Goal: Communication & Community: Answer question/provide support

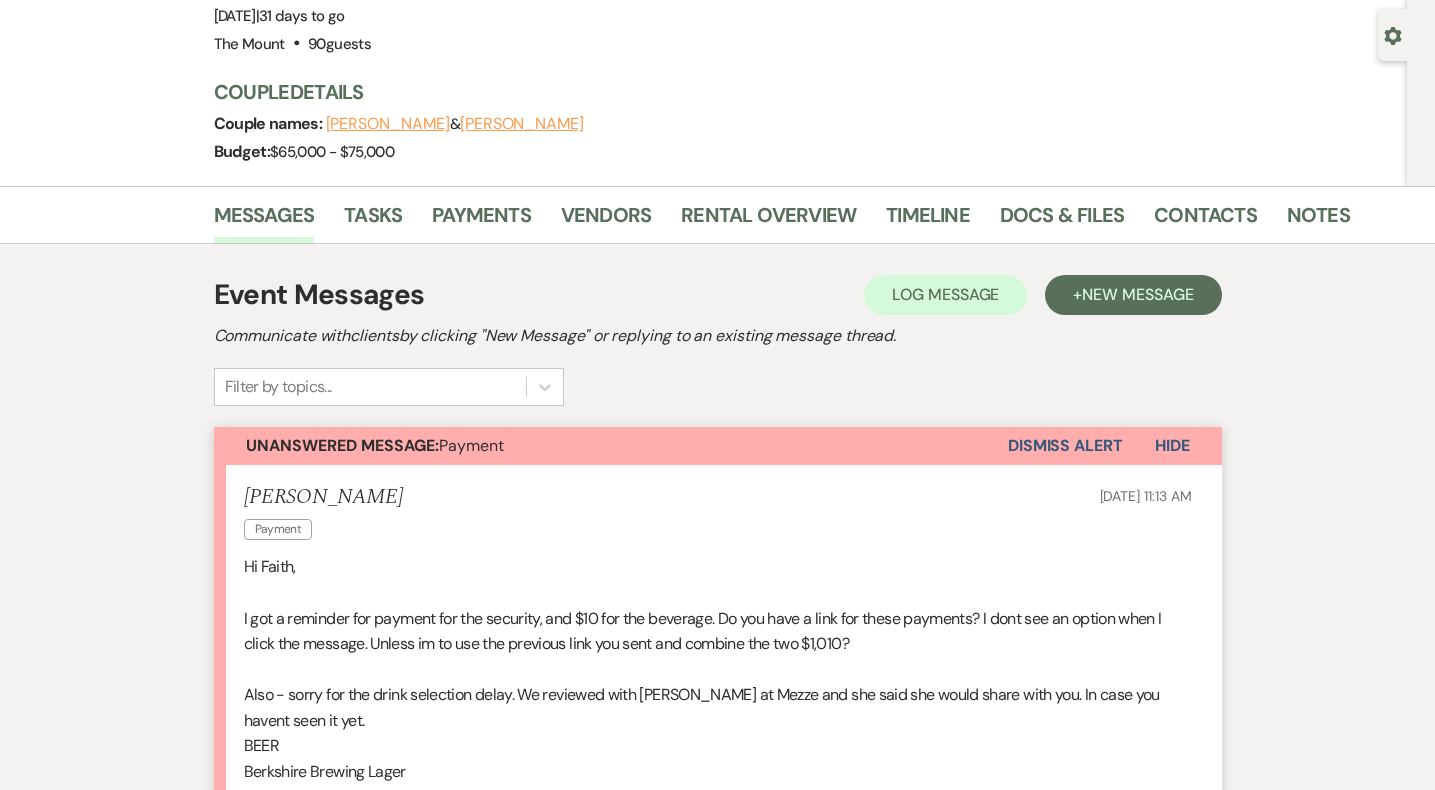
scroll to position [156, 0]
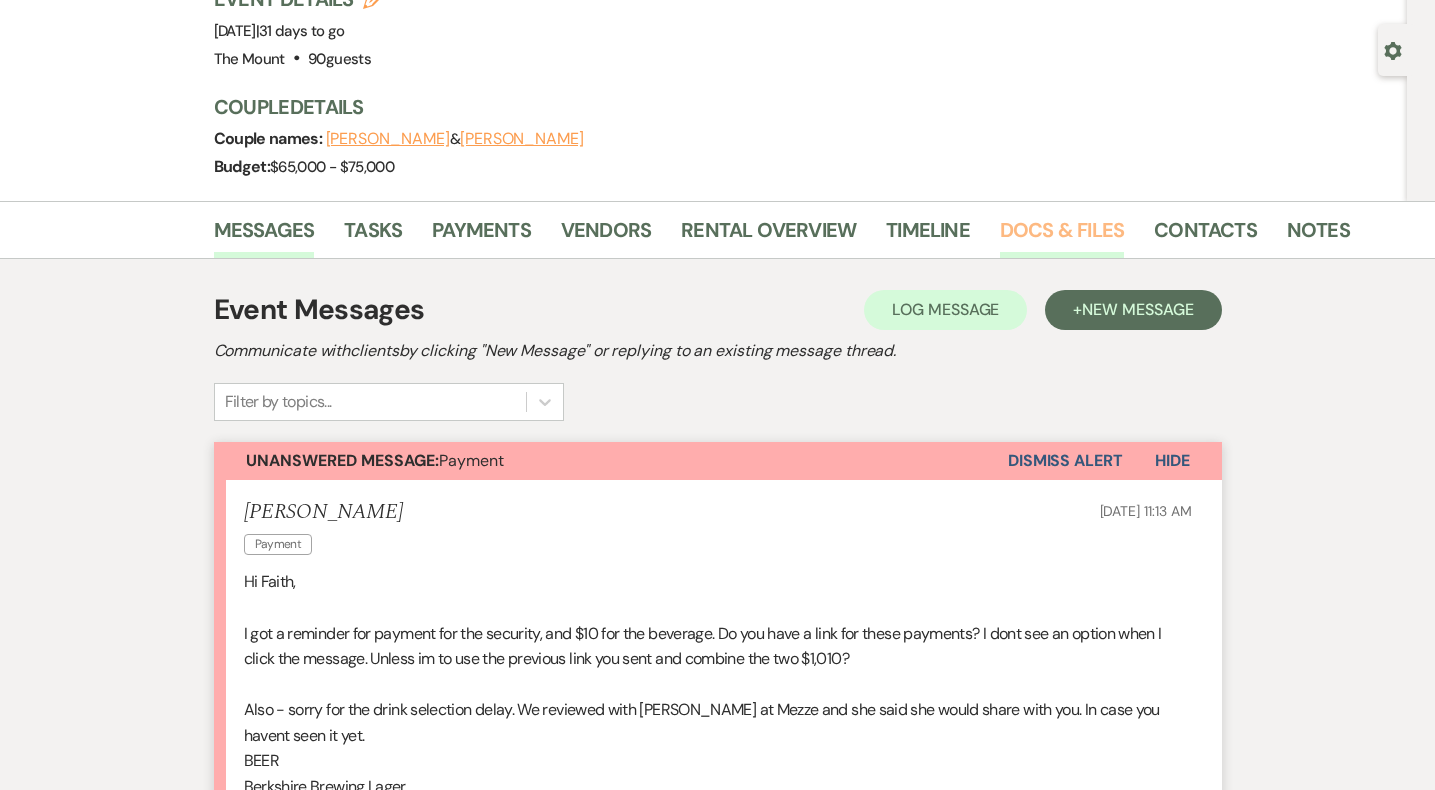
click at [1039, 230] on link "Docs & Files" at bounding box center [1062, 236] width 124 height 44
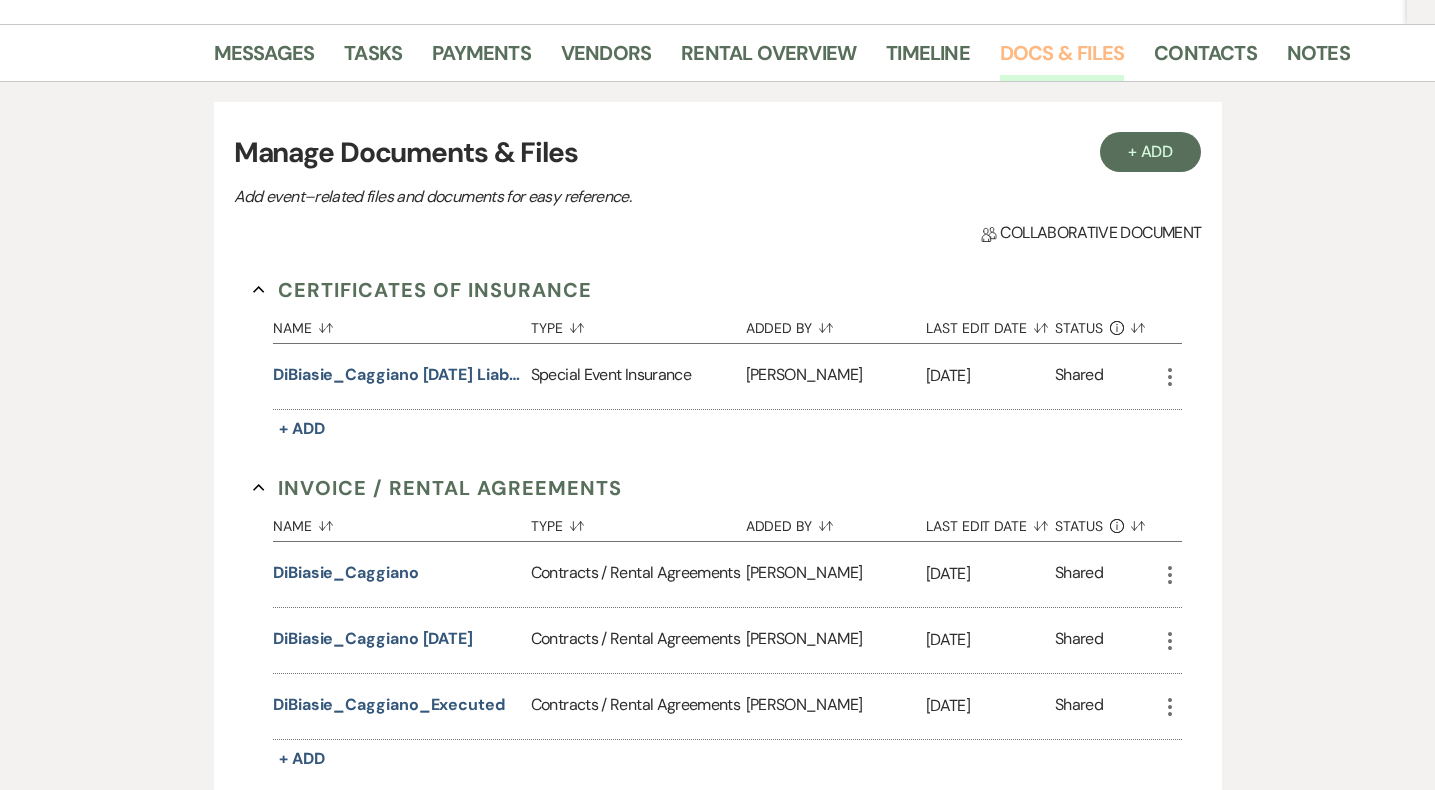
scroll to position [329, 0]
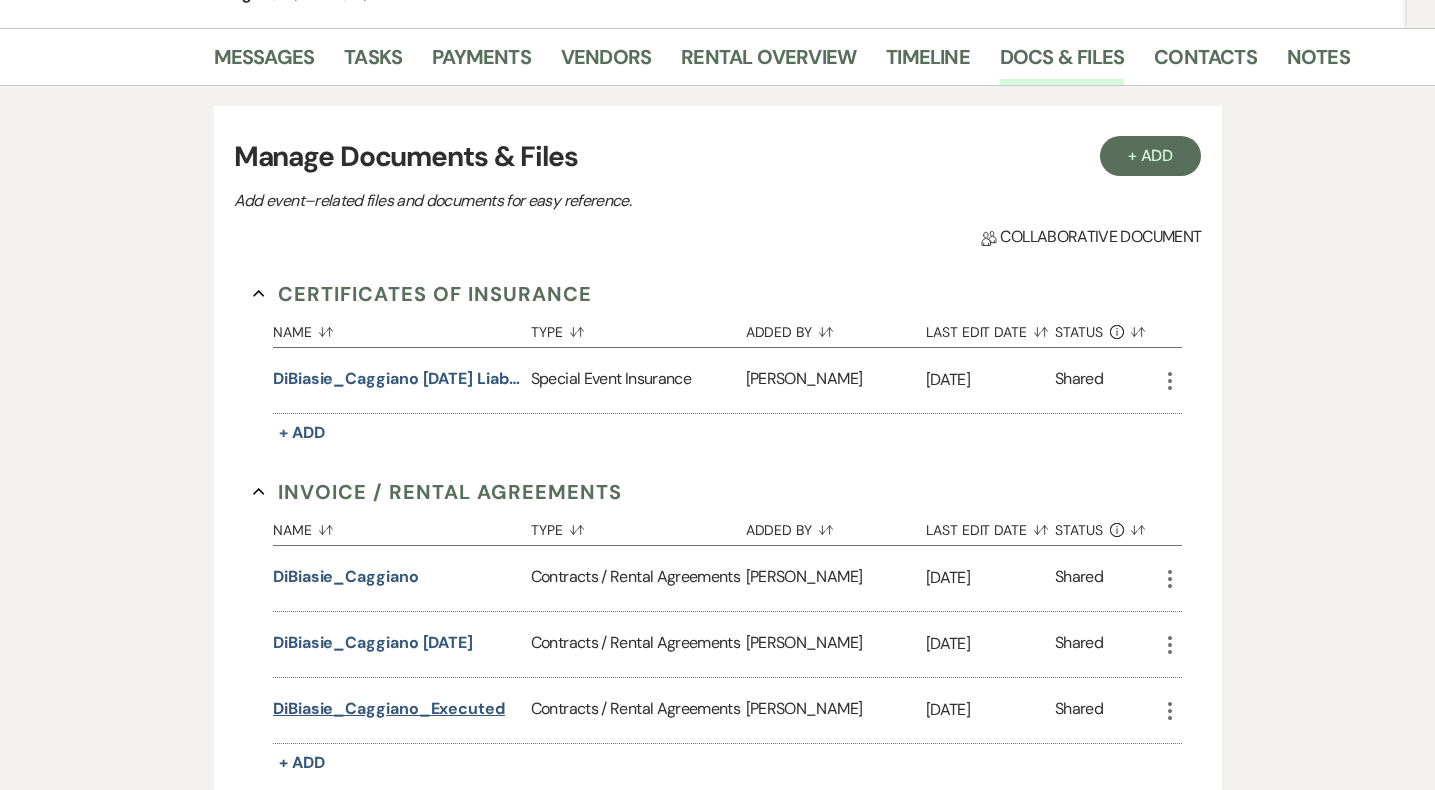
click at [397, 698] on button "DiBiasie_Caggiano_Executed" at bounding box center [389, 709] width 232 height 24
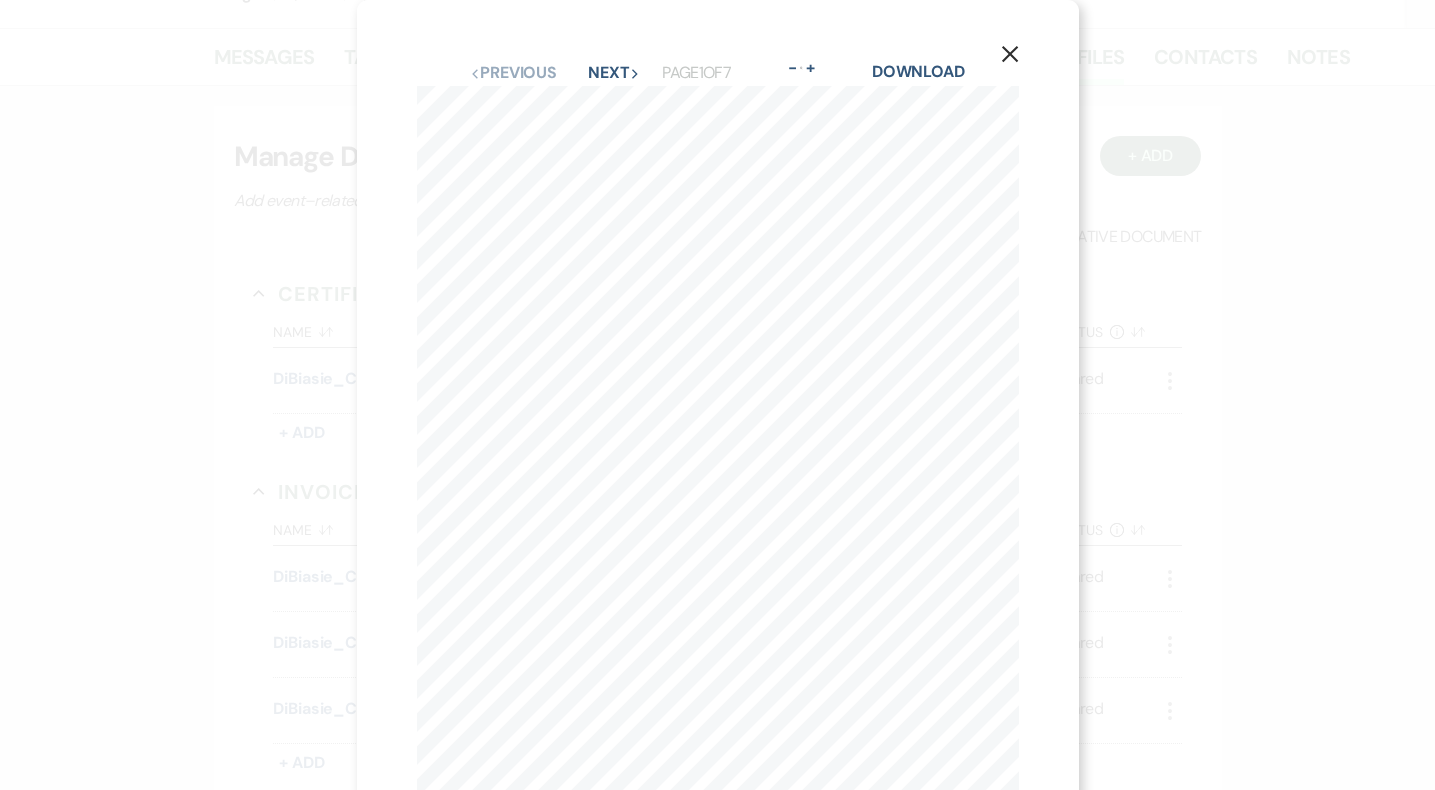
click at [1014, 57] on icon "X" at bounding box center [1010, 54] width 18 height 18
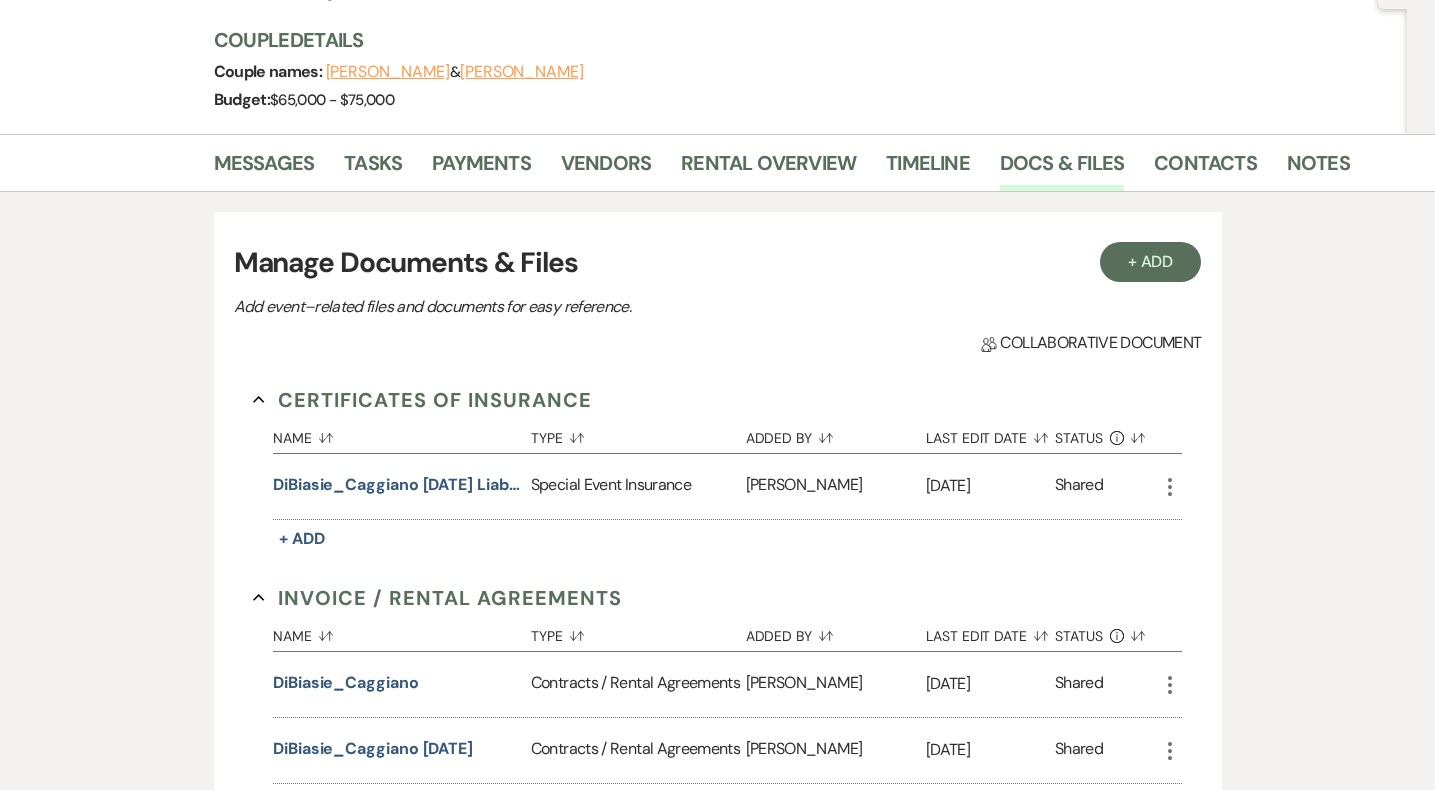
scroll to position [221, 0]
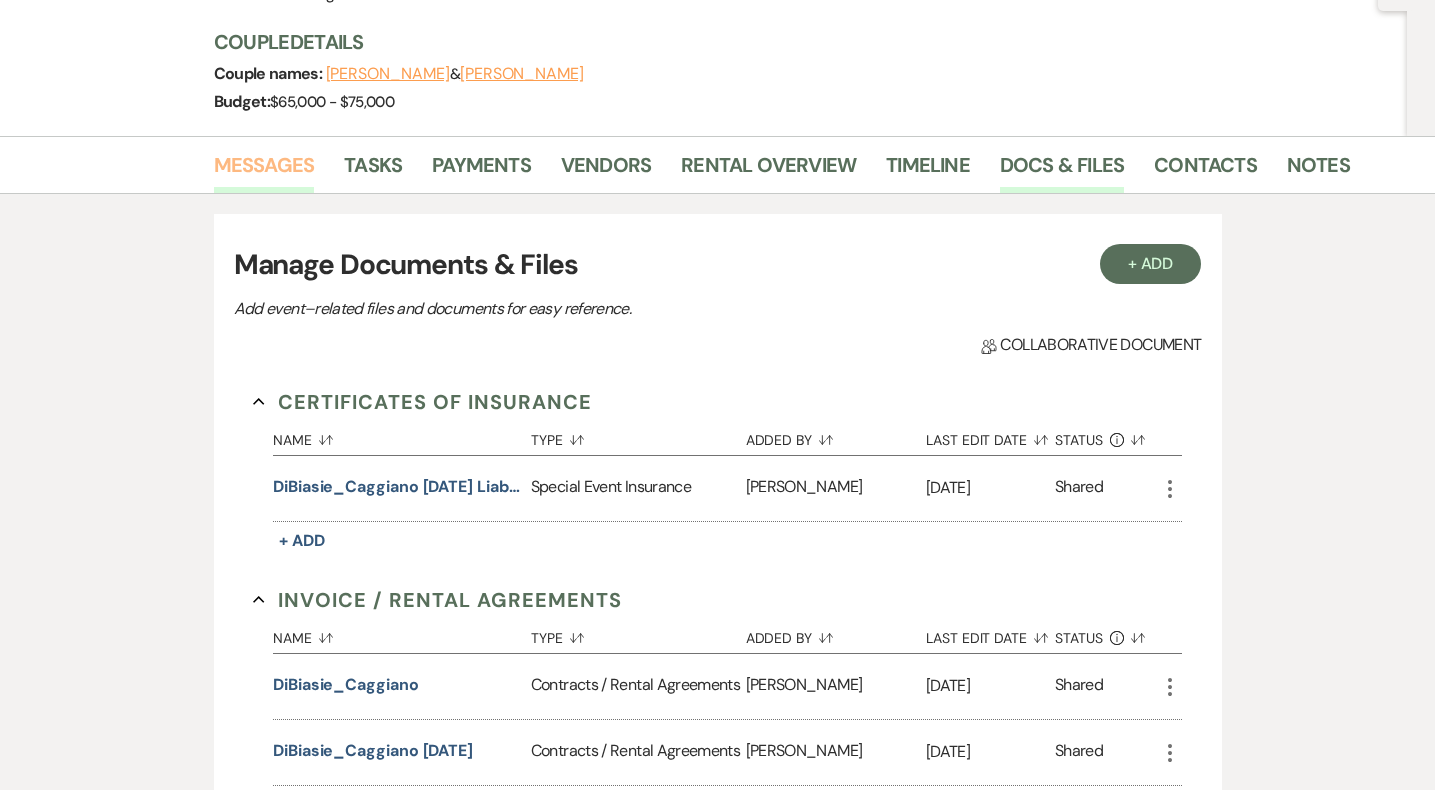
click at [257, 179] on link "Messages" at bounding box center [264, 171] width 101 height 44
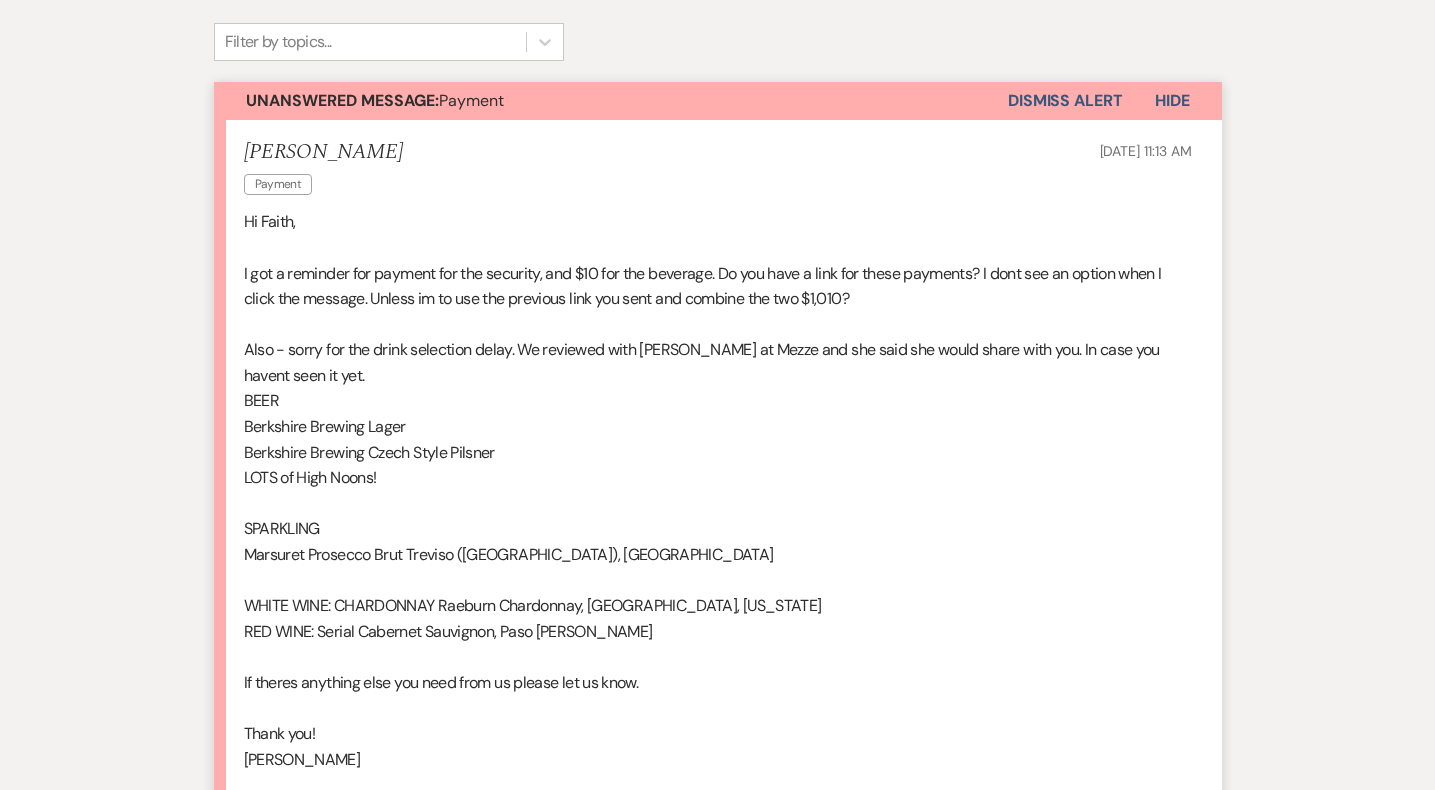
scroll to position [577, 0]
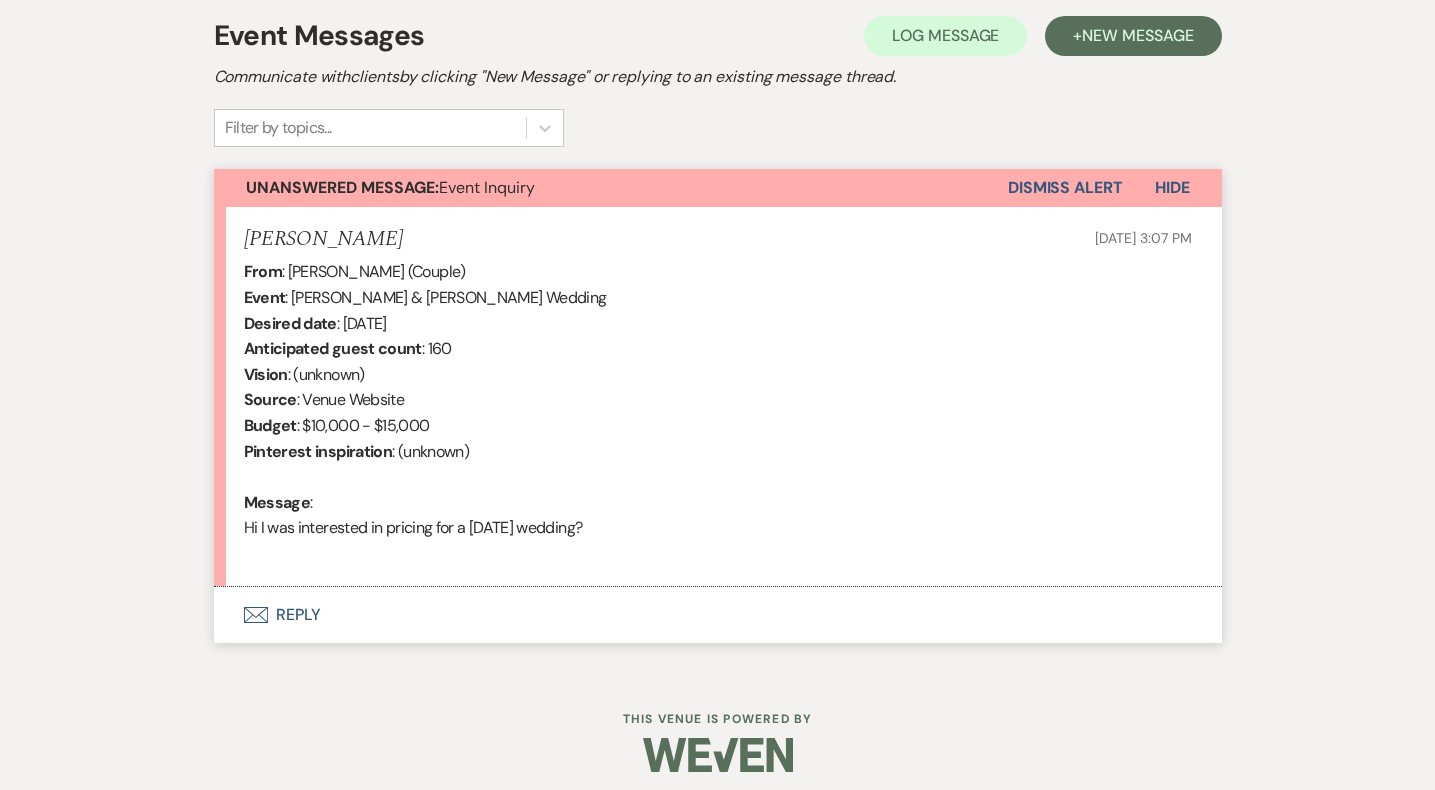
click at [280, 614] on button "Envelope Reply" at bounding box center [718, 615] width 1008 height 56
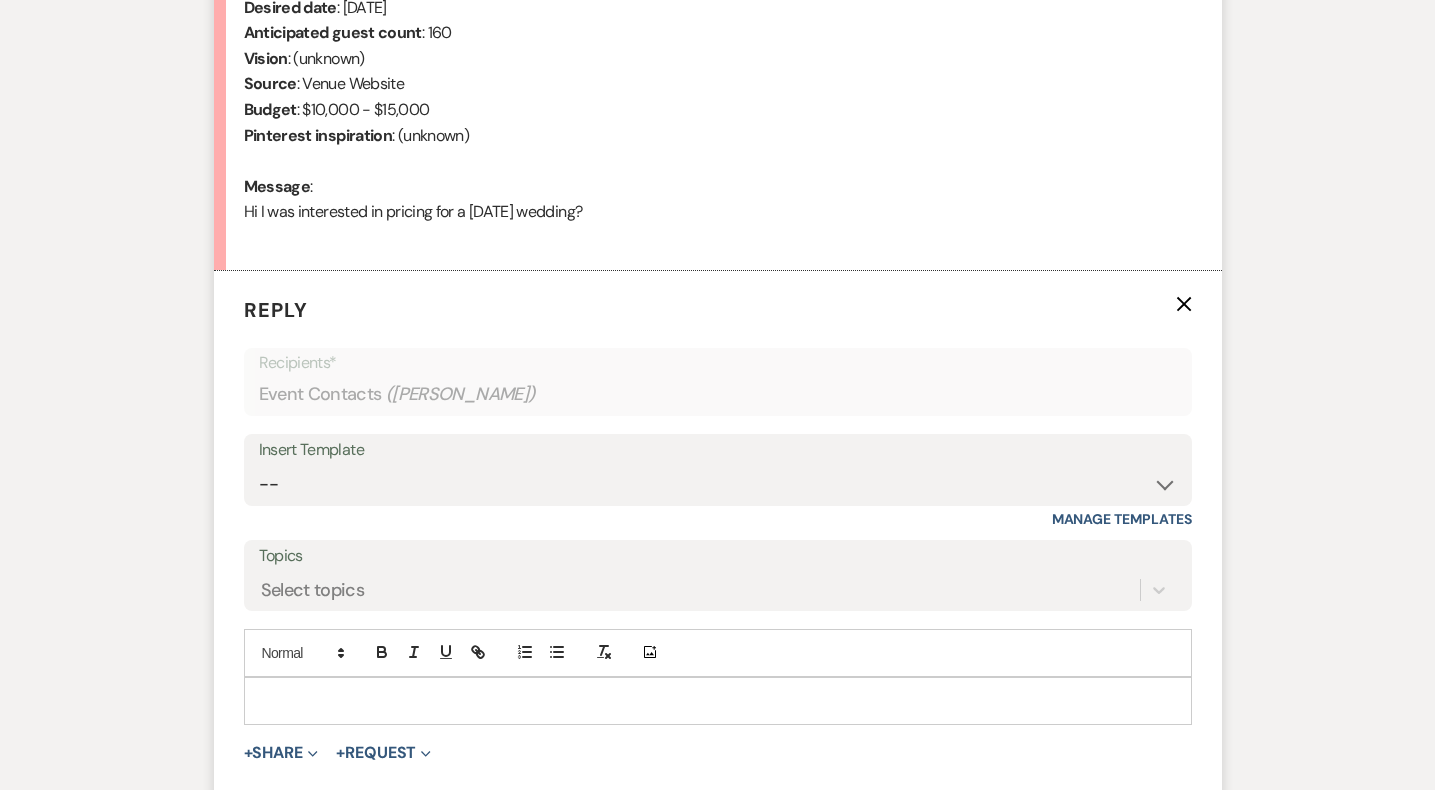
scroll to position [945, 0]
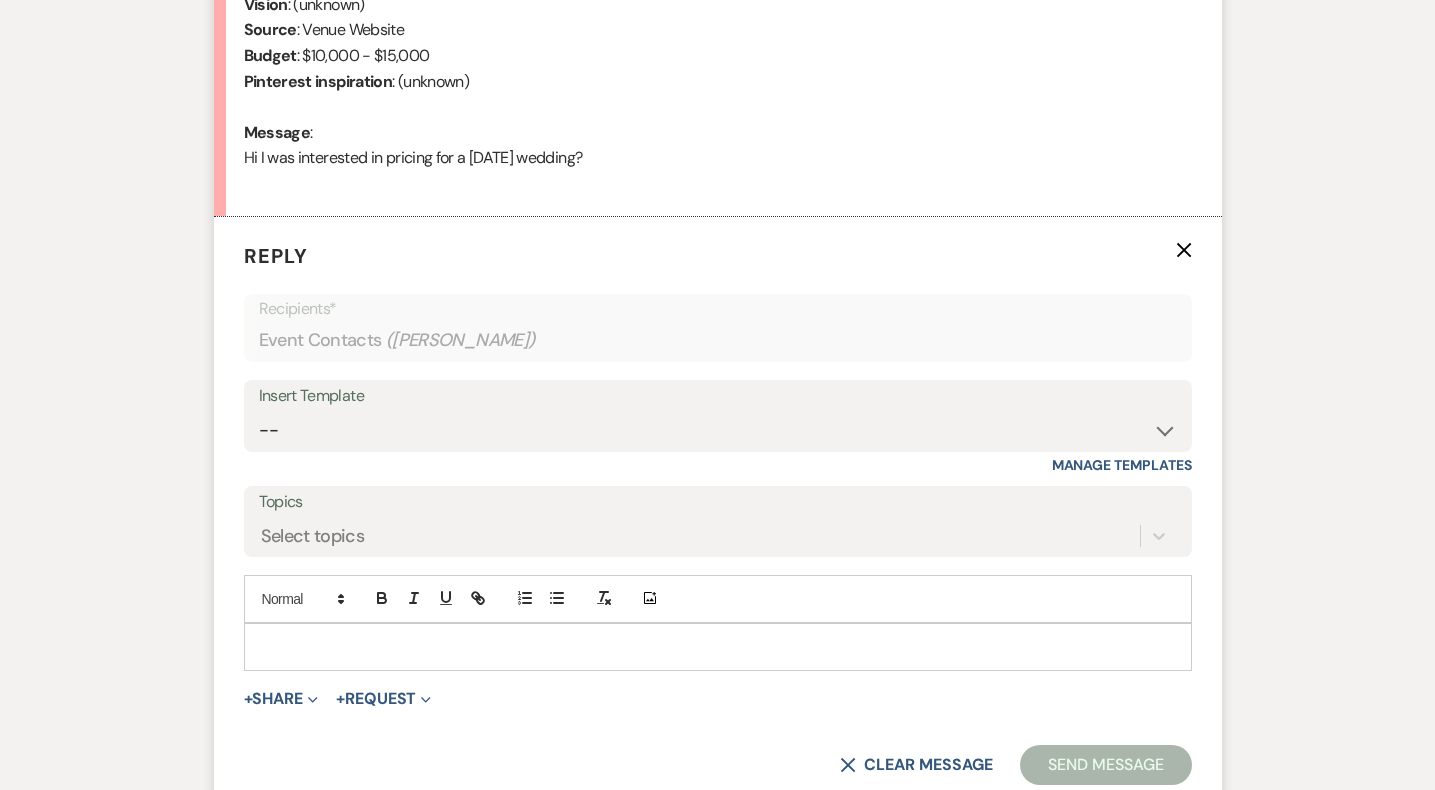
click at [316, 458] on div "Insert Template -- Weven Planning Portal Introduction (Booked Events) Initial I…" at bounding box center [718, 427] width 948 height 94
click at [316, 442] on select "-- Weven Planning Portal Introduction (Booked Events) Initial Inquiry Response …" at bounding box center [718, 430] width 918 height 39
select select "5515"
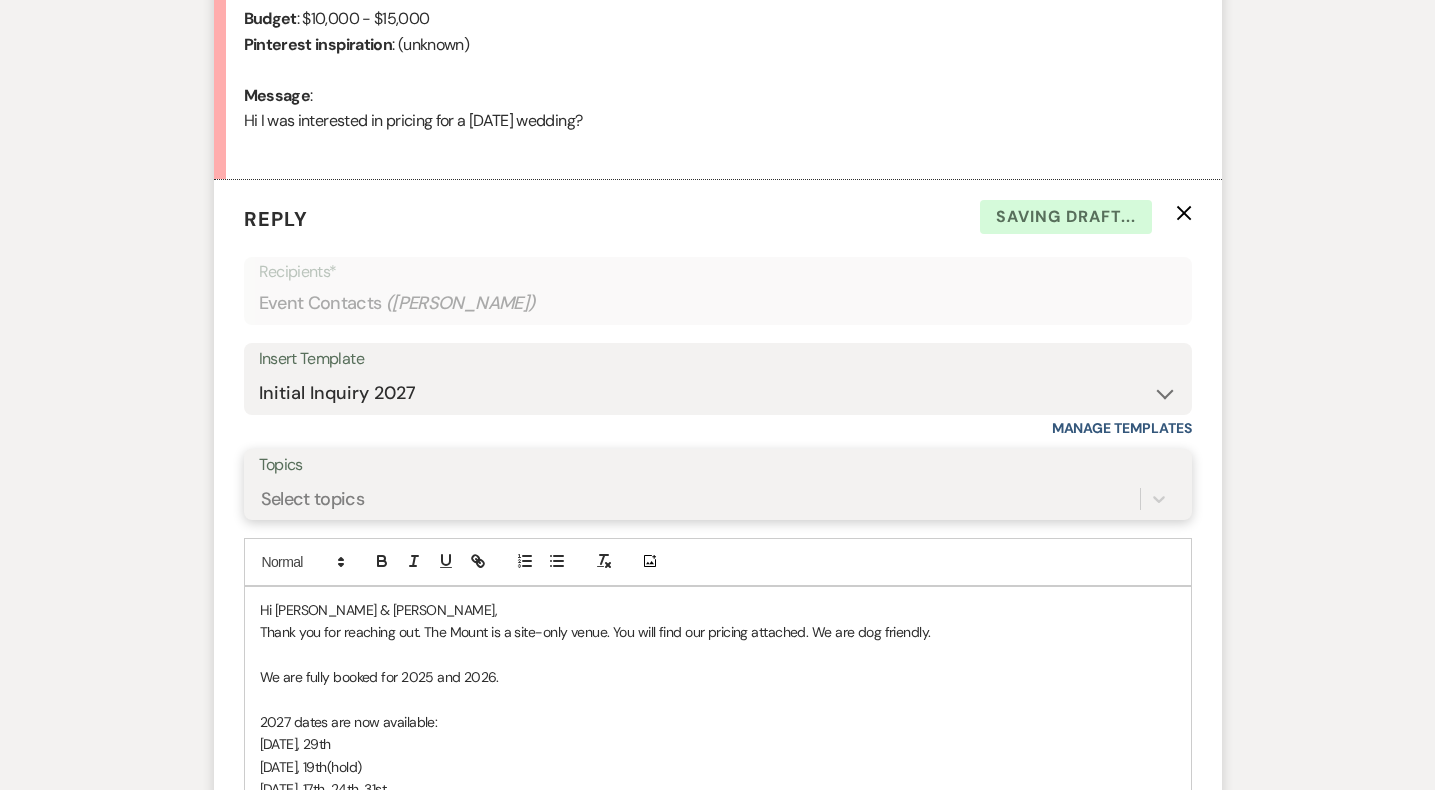
click at [325, 518] on div "Select topics" at bounding box center [718, 499] width 918 height 38
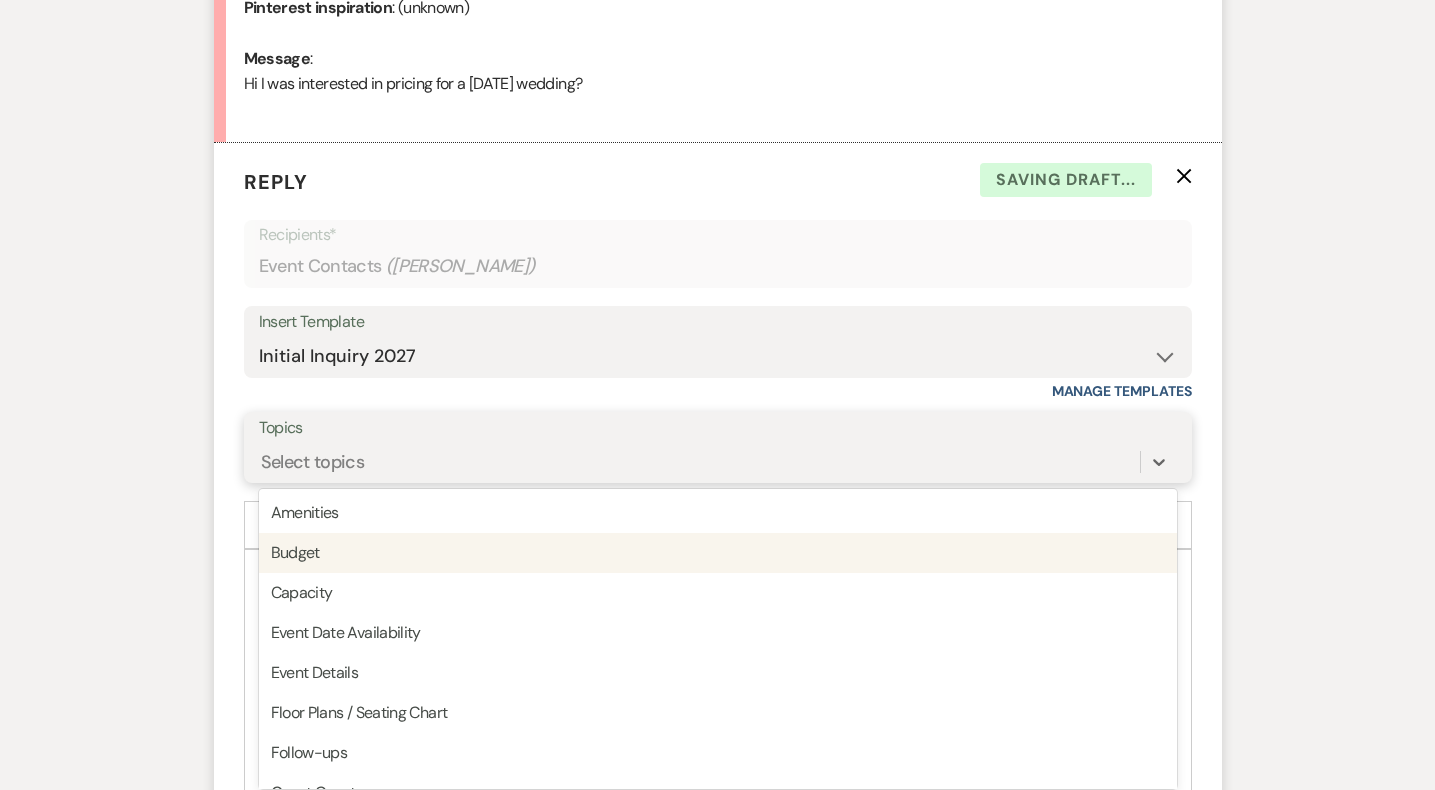
scroll to position [1026, 0]
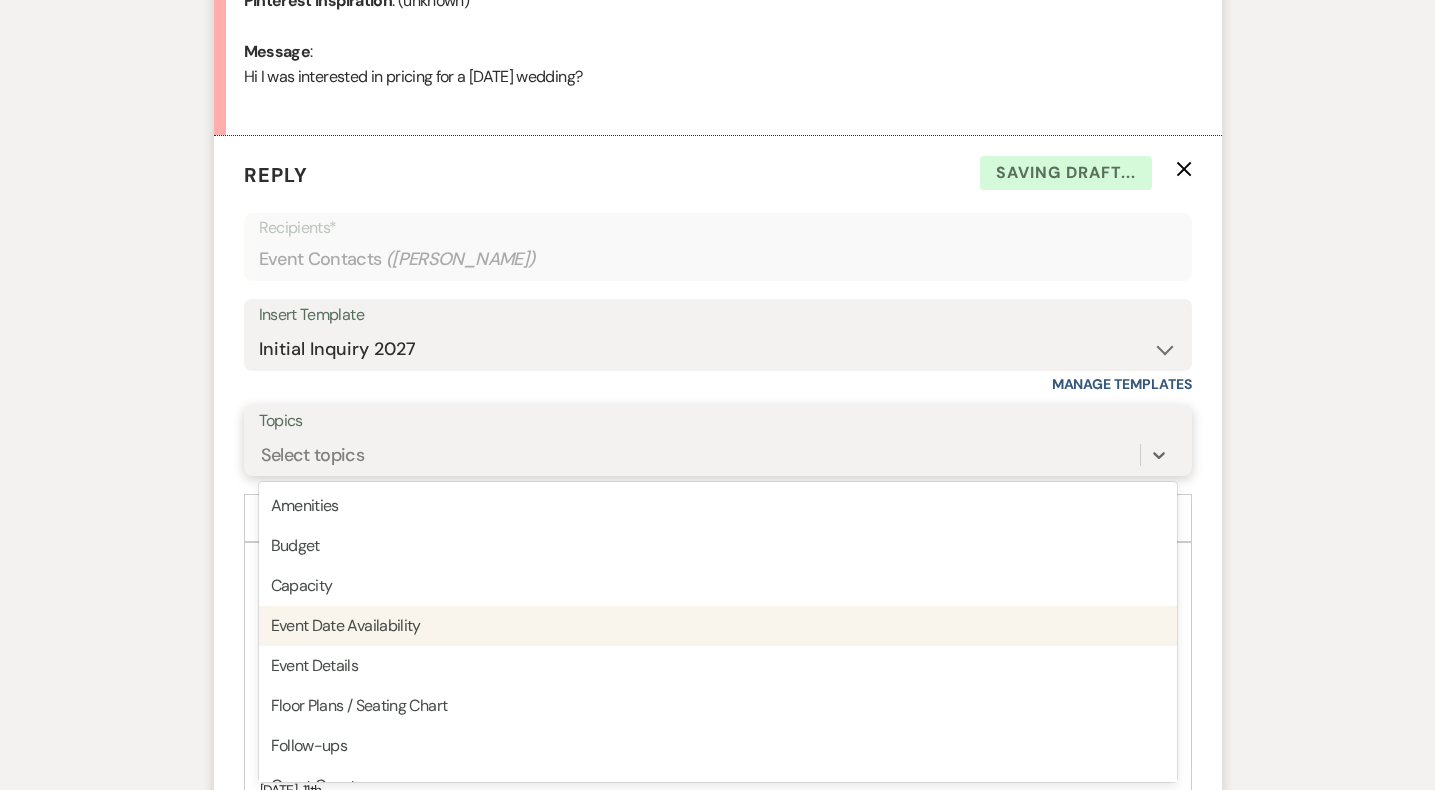
click at [353, 632] on div "Event Date Availability" at bounding box center [718, 626] width 918 height 40
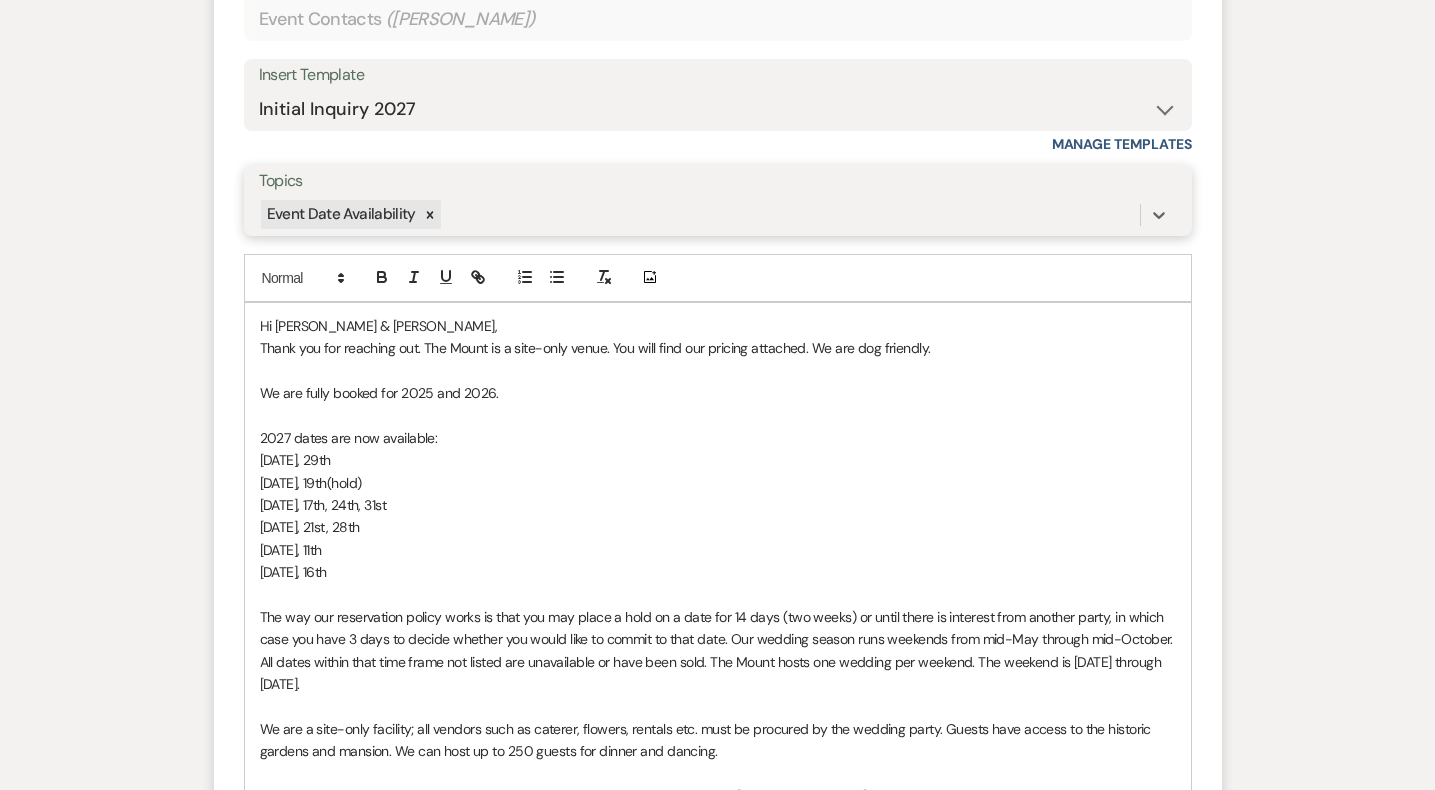
scroll to position [1273, 0]
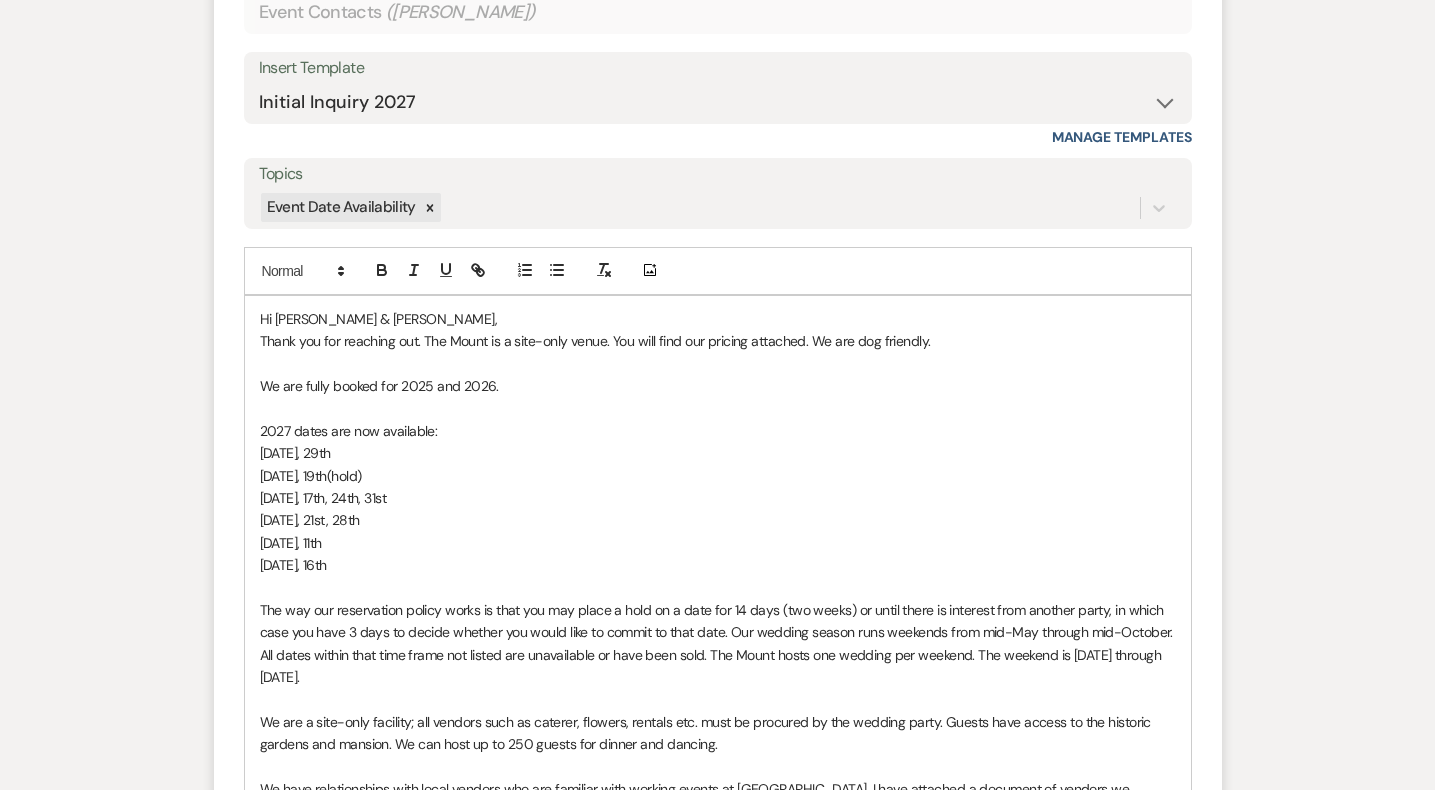
drag, startPoint x: 387, startPoint y: 574, endPoint x: 218, endPoint y: 388, distance: 251.3
click at [218, 388] on form "Reply X Draft Recipients* Event Contacts ( Shelby McCormick ) Insert Template -…" at bounding box center [718, 703] width 1008 height 1628
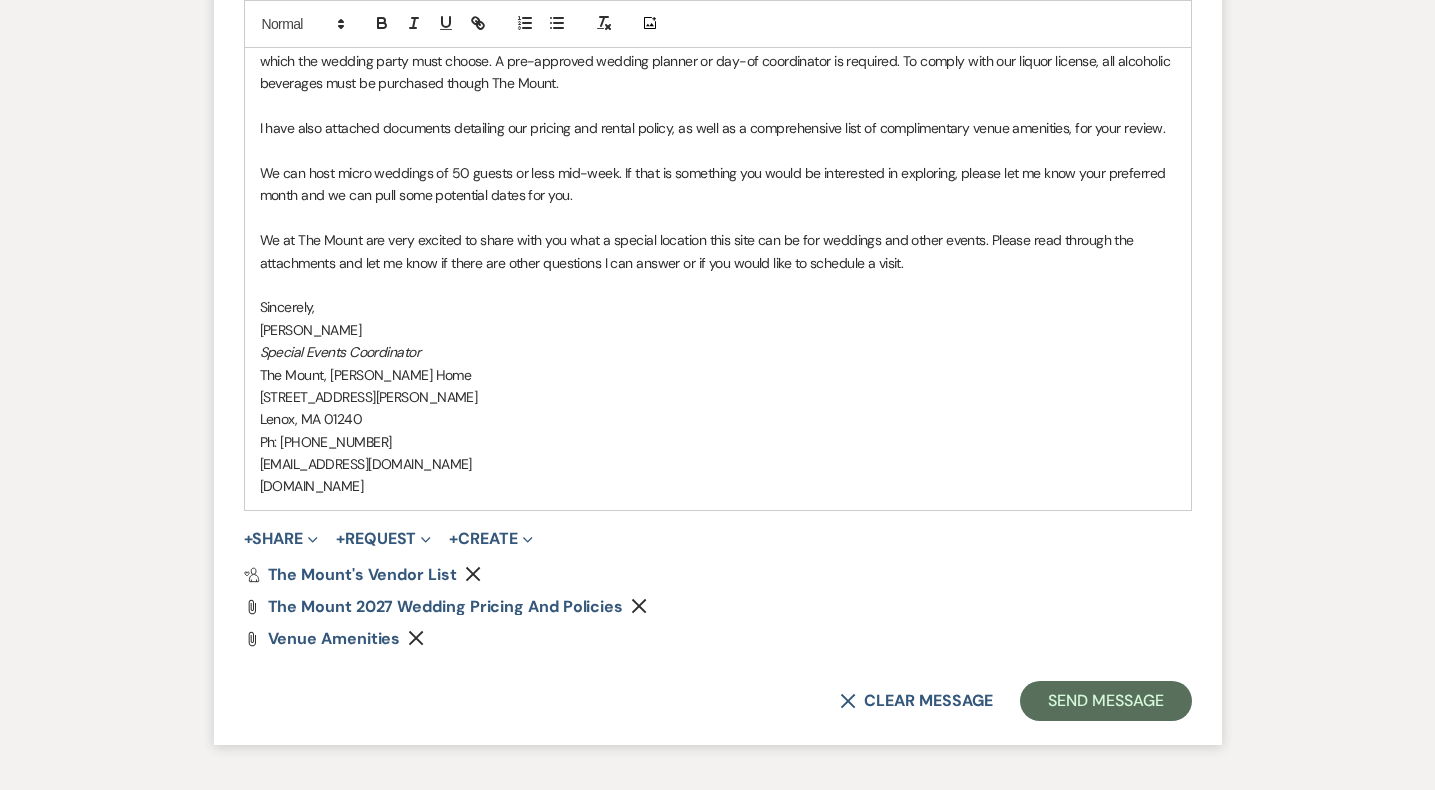
scroll to position [2123, 0]
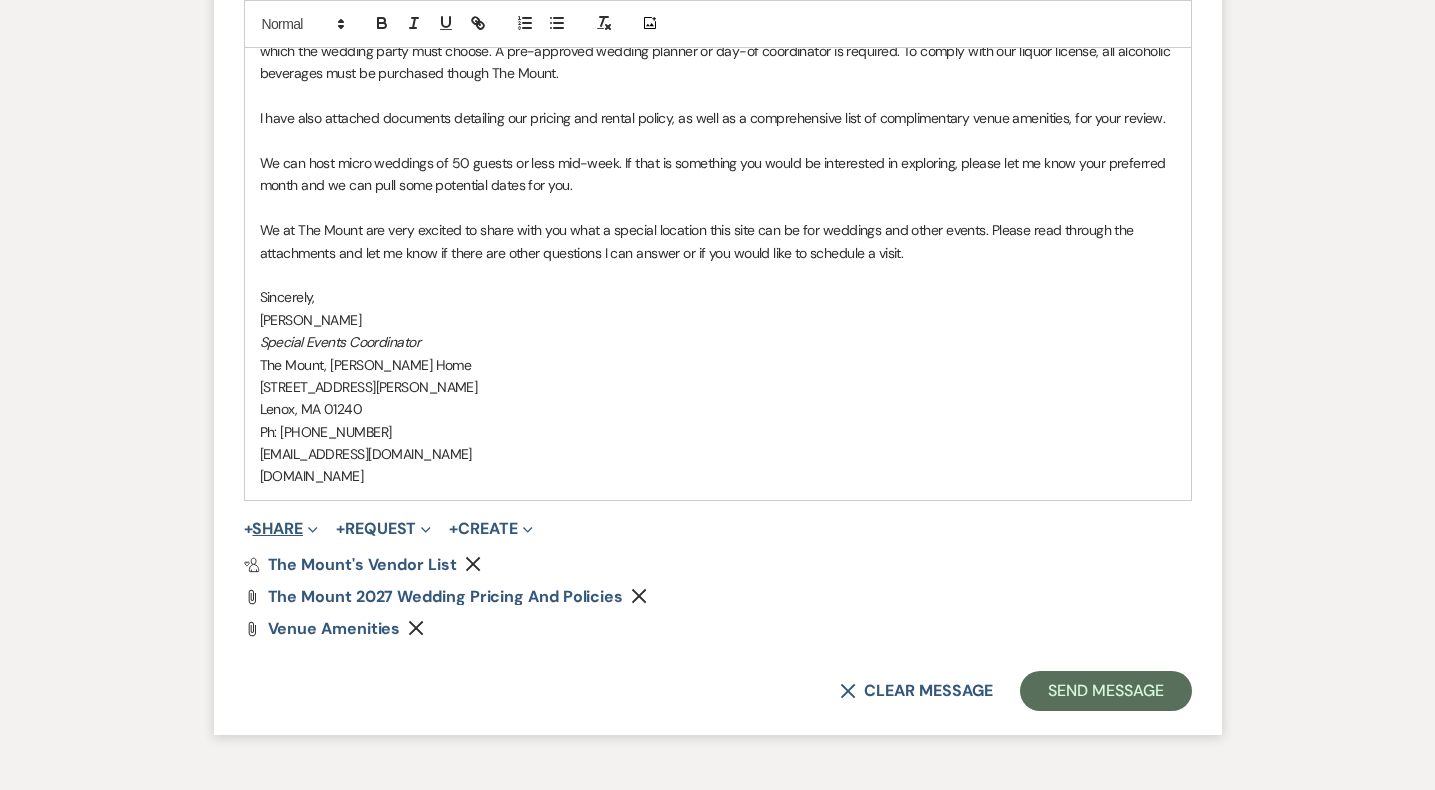
click at [288, 527] on button "+ Share Expand" at bounding box center [281, 529] width 75 height 16
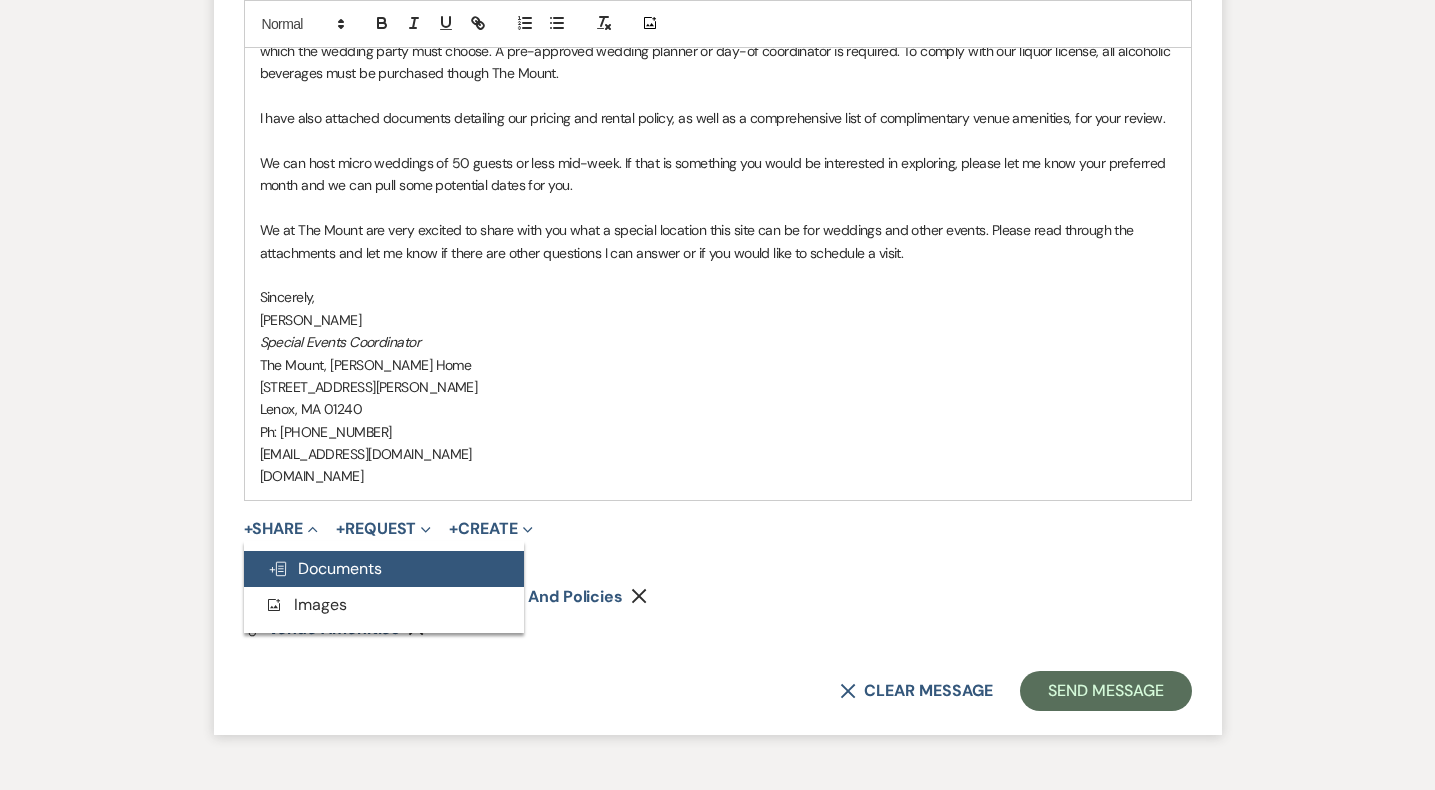
click at [318, 562] on span "Doc Upload Documents" at bounding box center [325, 568] width 114 height 21
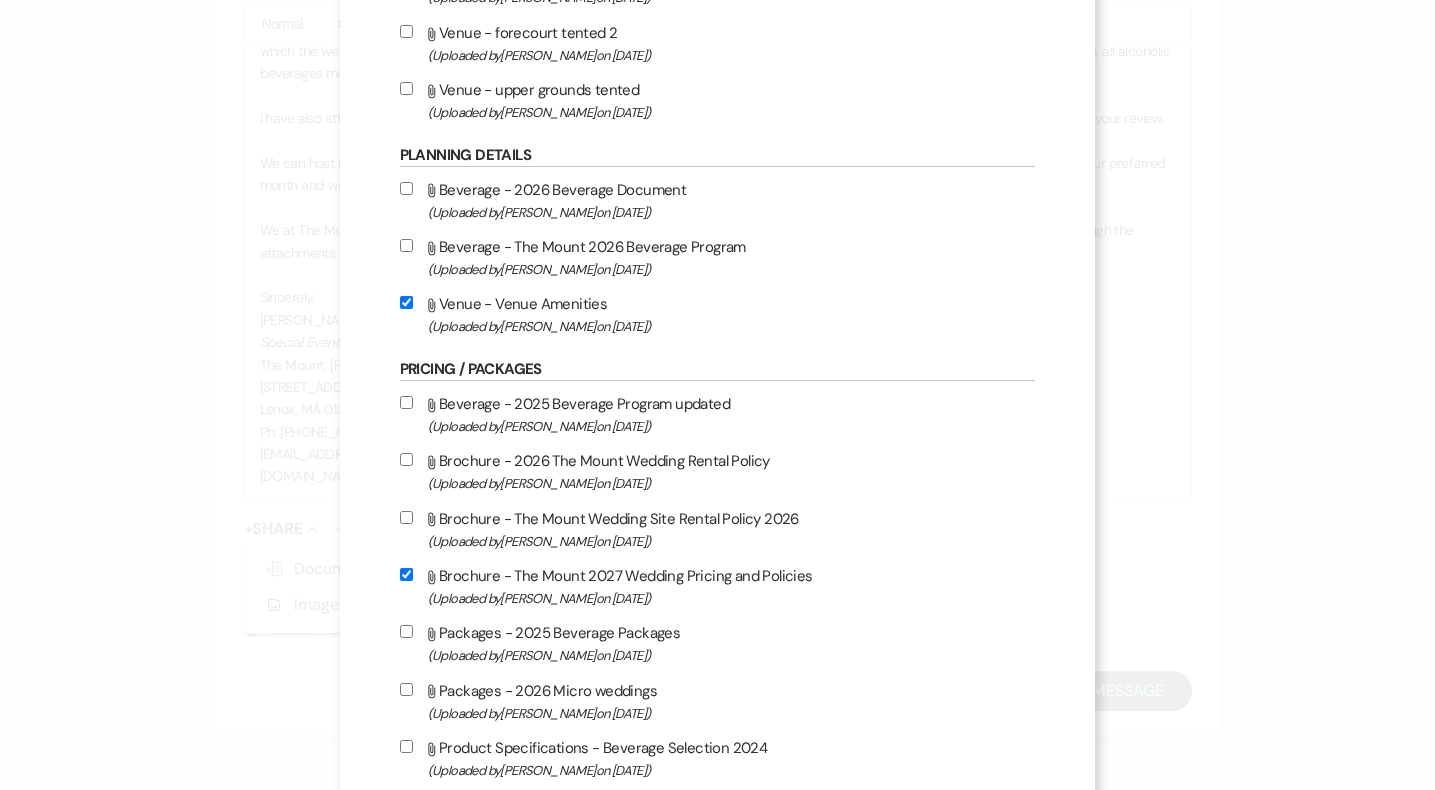
scroll to position [1387, 0]
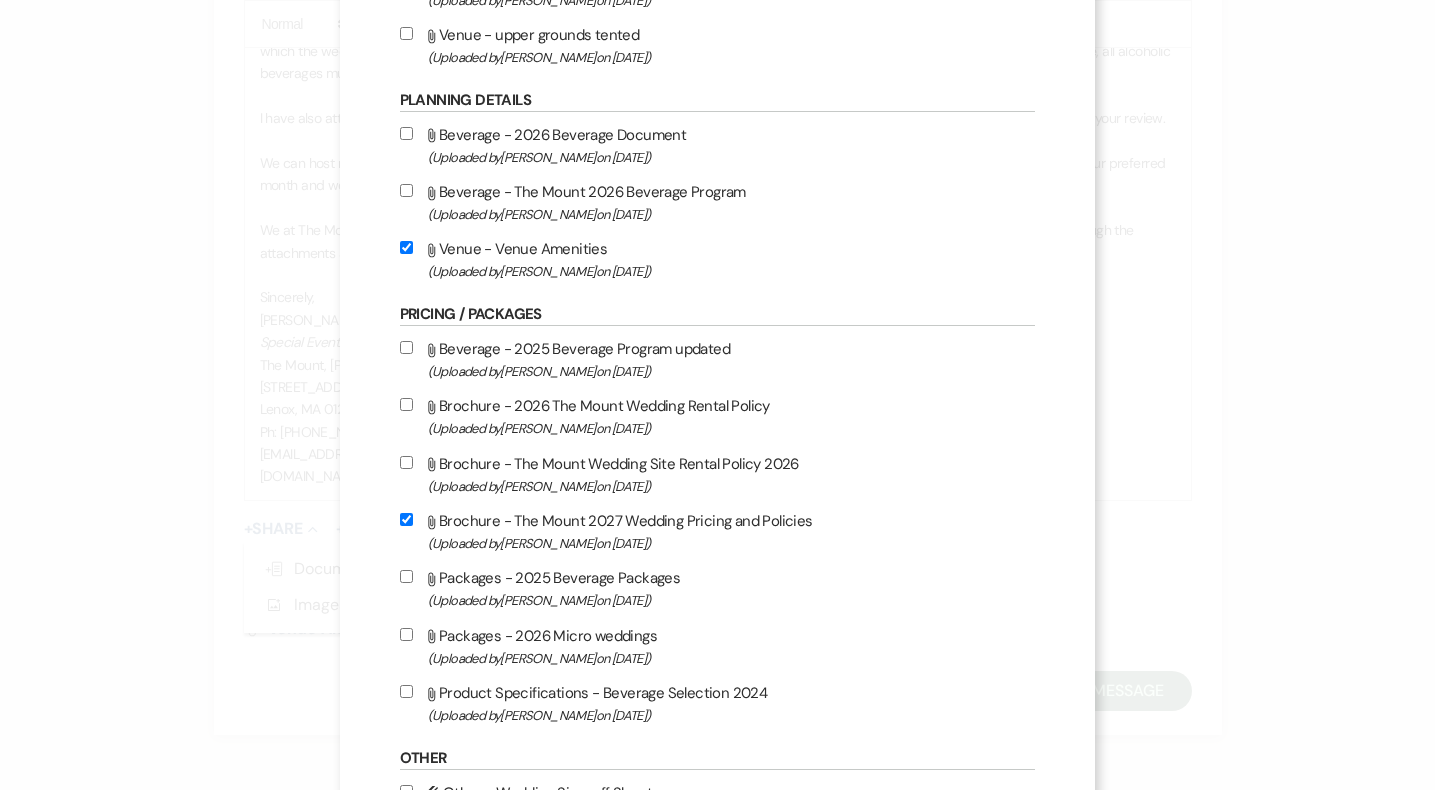
click at [612, 498] on span "(Uploaded by Faith Linz on Mar 12th, 2025 )" at bounding box center [732, 486] width 608 height 23
click at [413, 469] on input "Attach File Brochure - The Mount Wedding Site Rental Policy 2026 (Uploaded by F…" at bounding box center [406, 462] width 13 height 13
checkbox input "true"
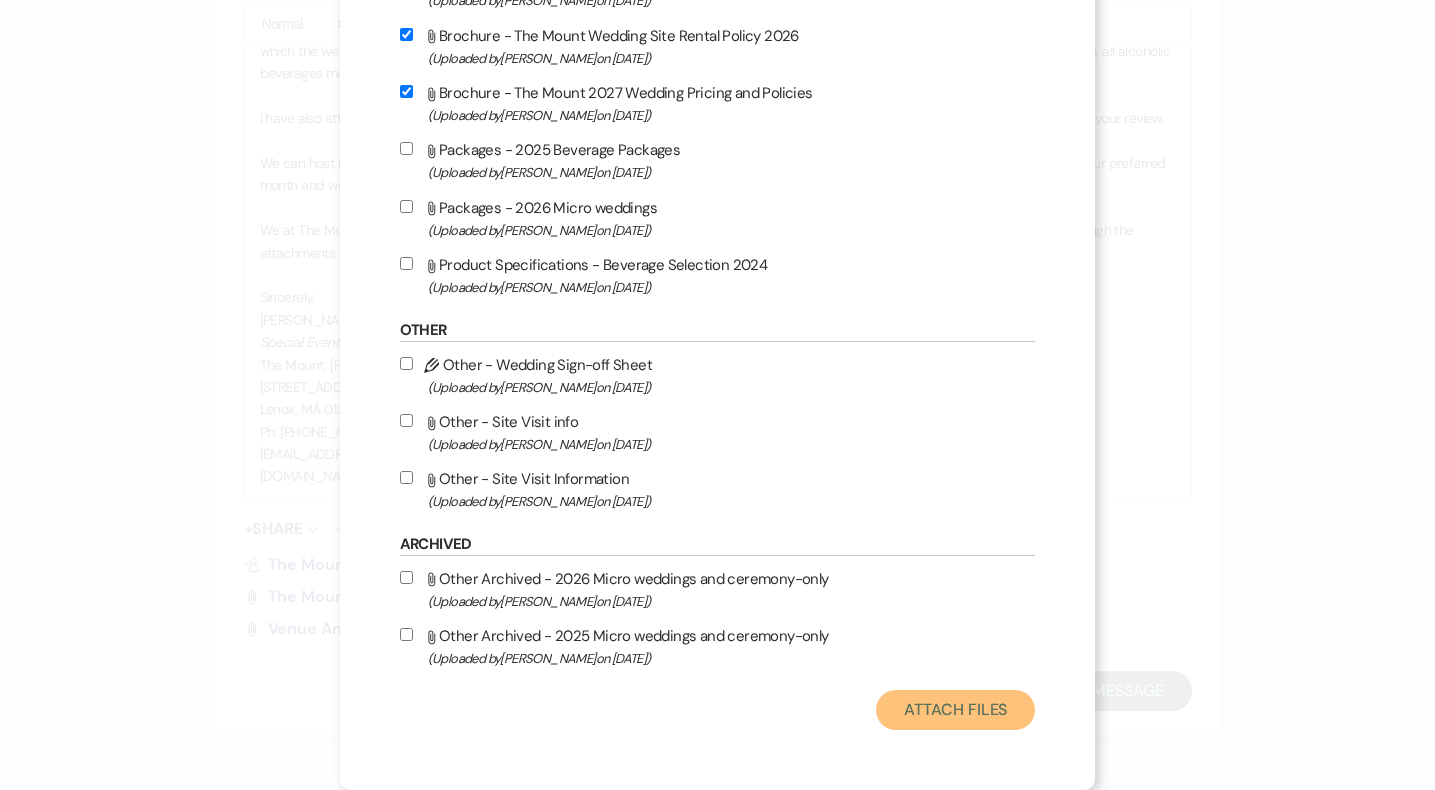
click at [885, 708] on button "Attach Files" at bounding box center [955, 710] width 159 height 40
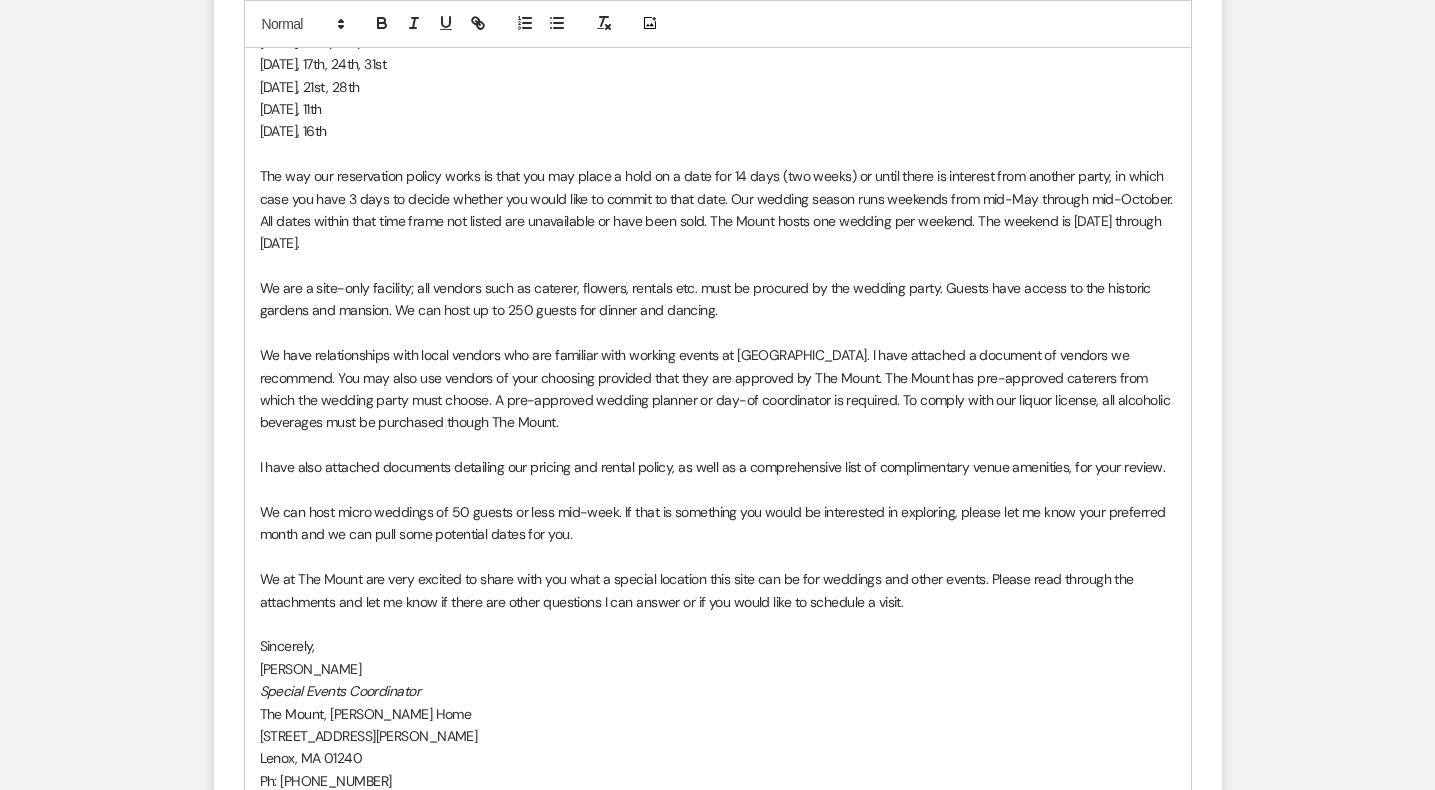
scroll to position [2282, 0]
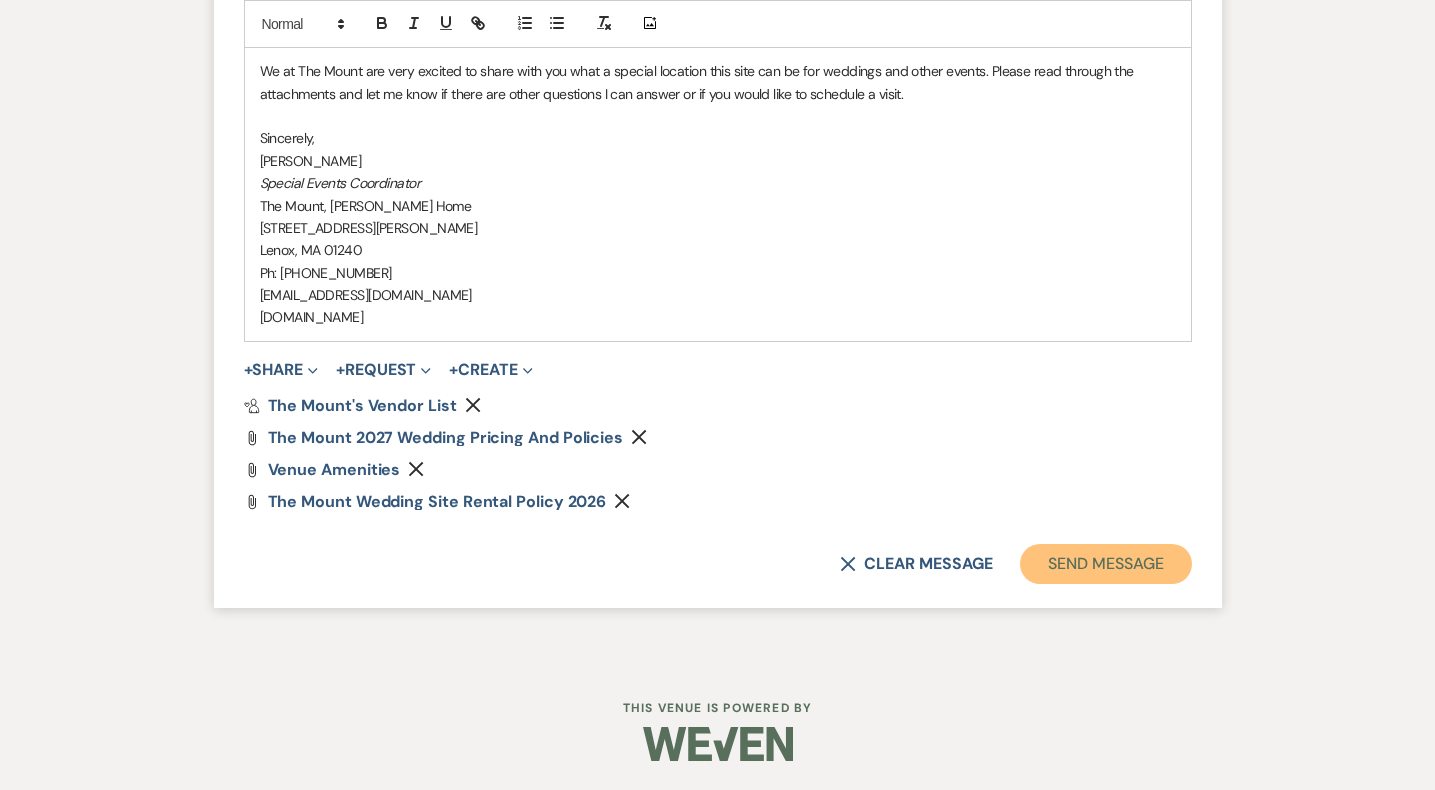
click at [1064, 559] on button "Send Message" at bounding box center [1105, 564] width 171 height 40
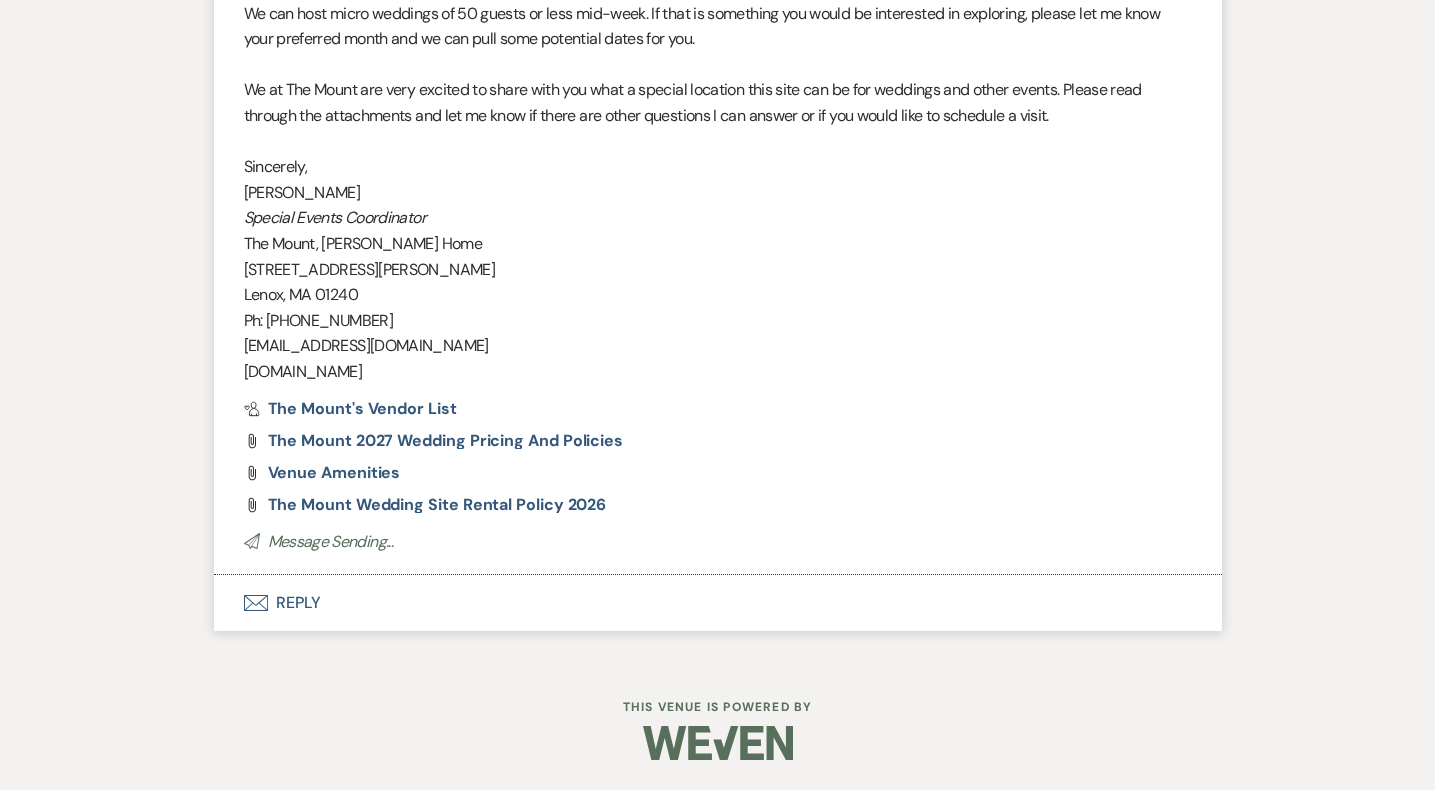
scroll to position [2088, 0]
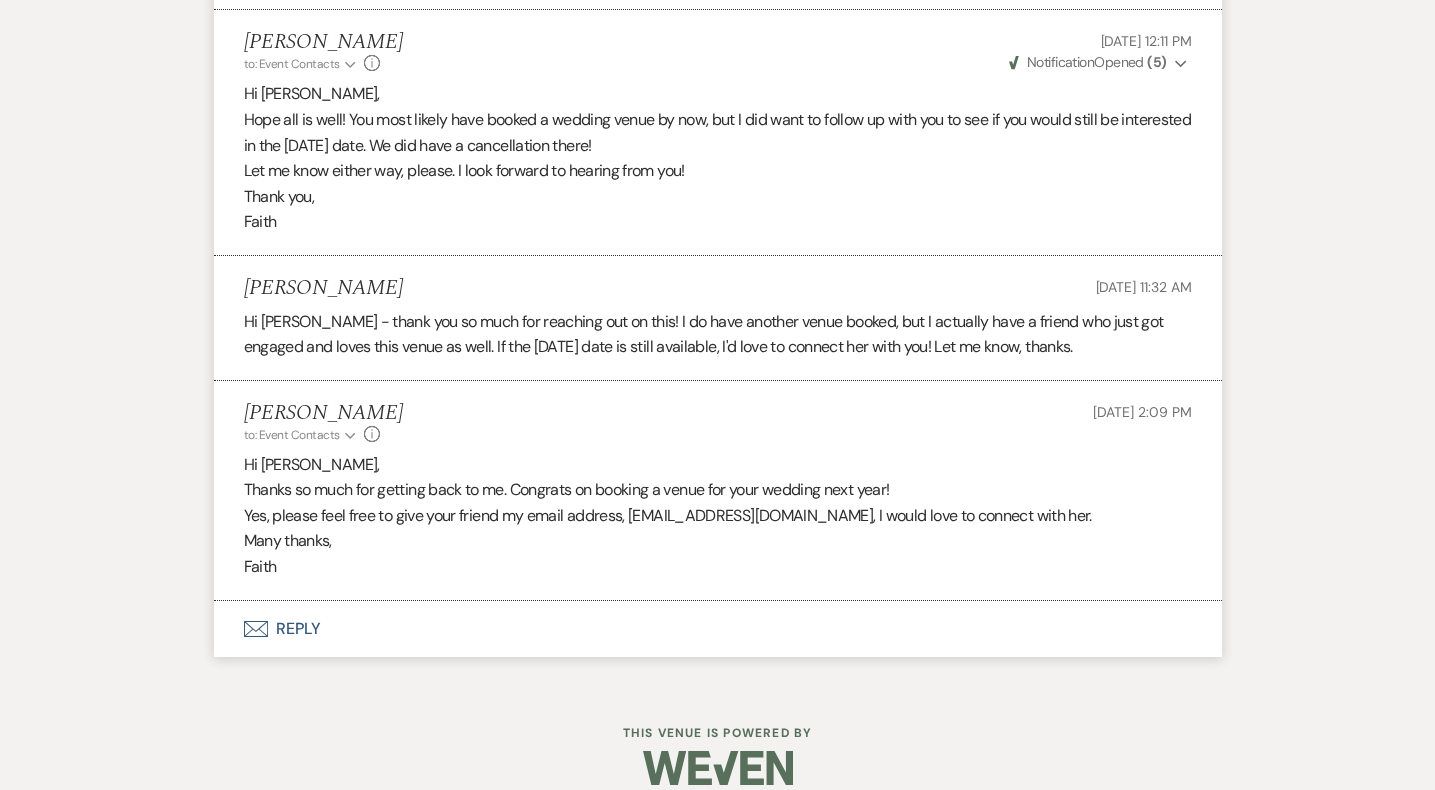
scroll to position [4469, 0]
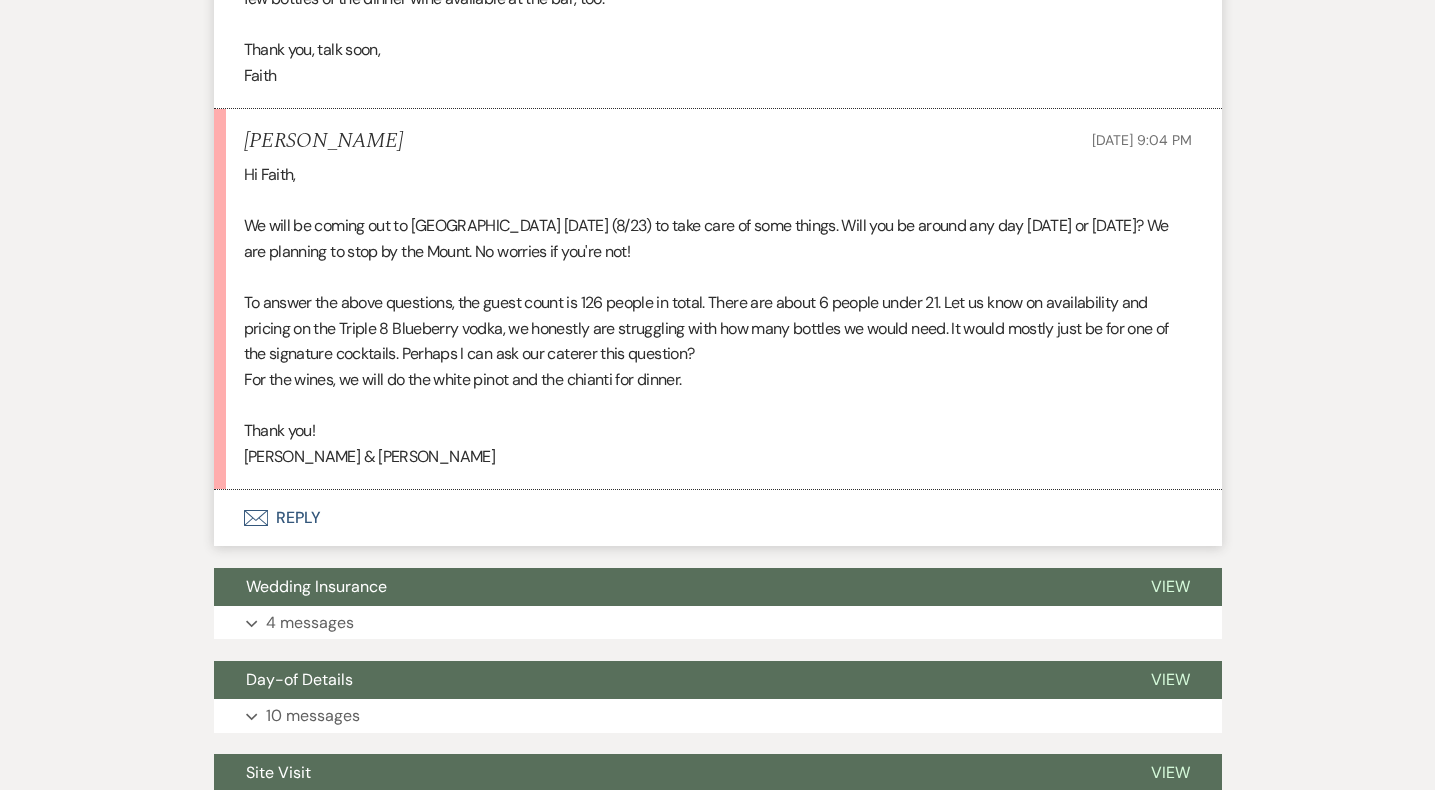
scroll to position [1447, 0]
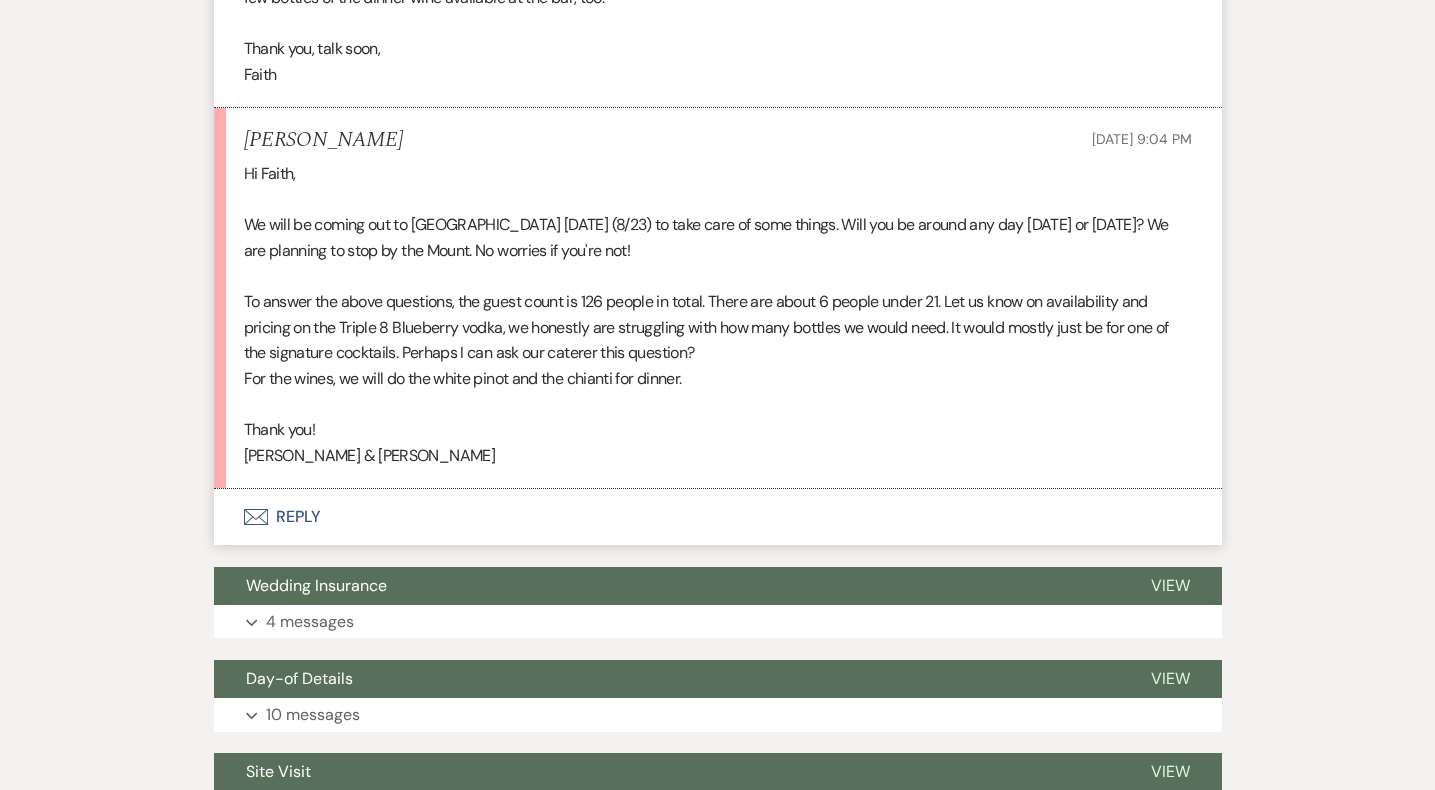
click at [295, 511] on button "Envelope Reply" at bounding box center [718, 517] width 1008 height 56
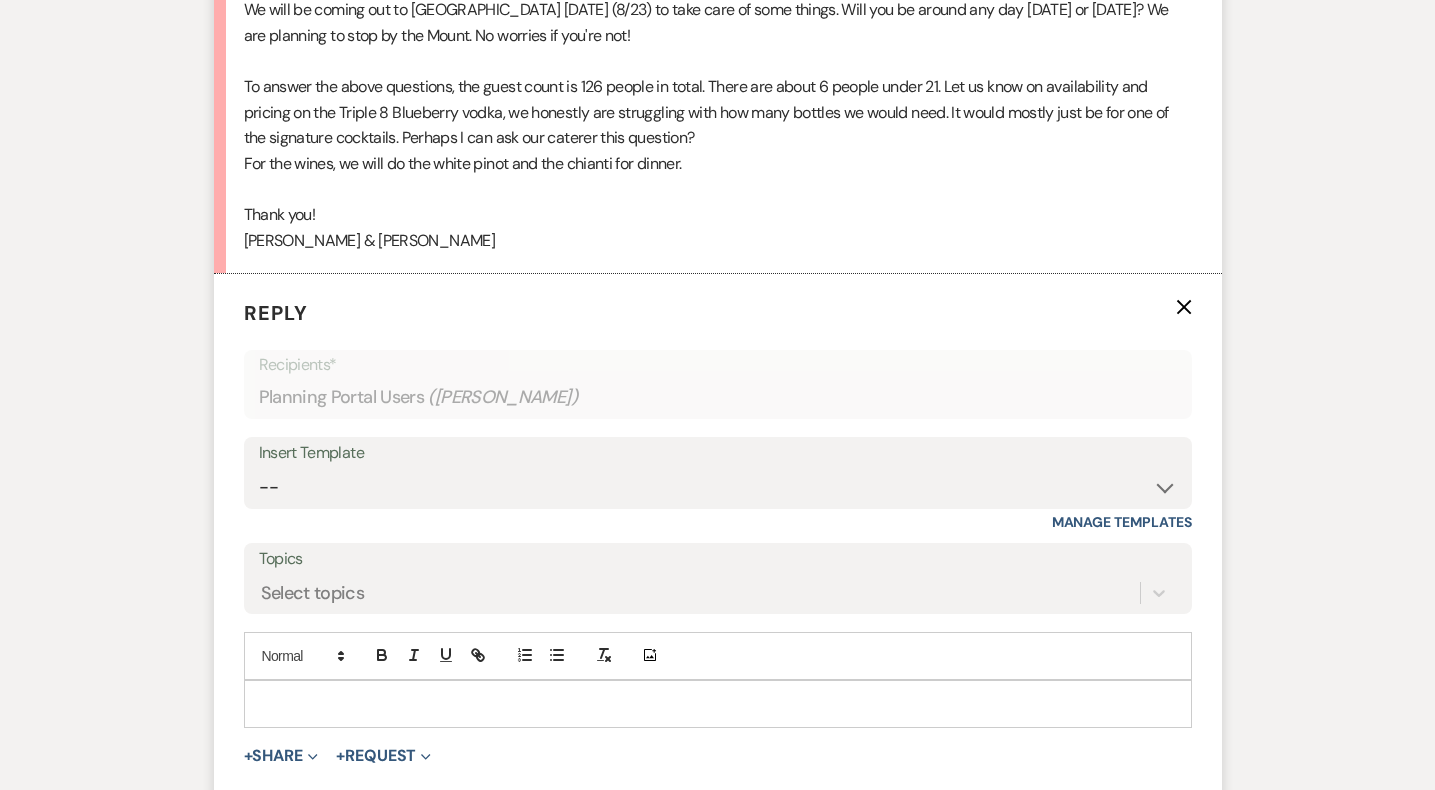
scroll to position [1661, 0]
click at [302, 691] on div at bounding box center [718, 705] width 946 height 46
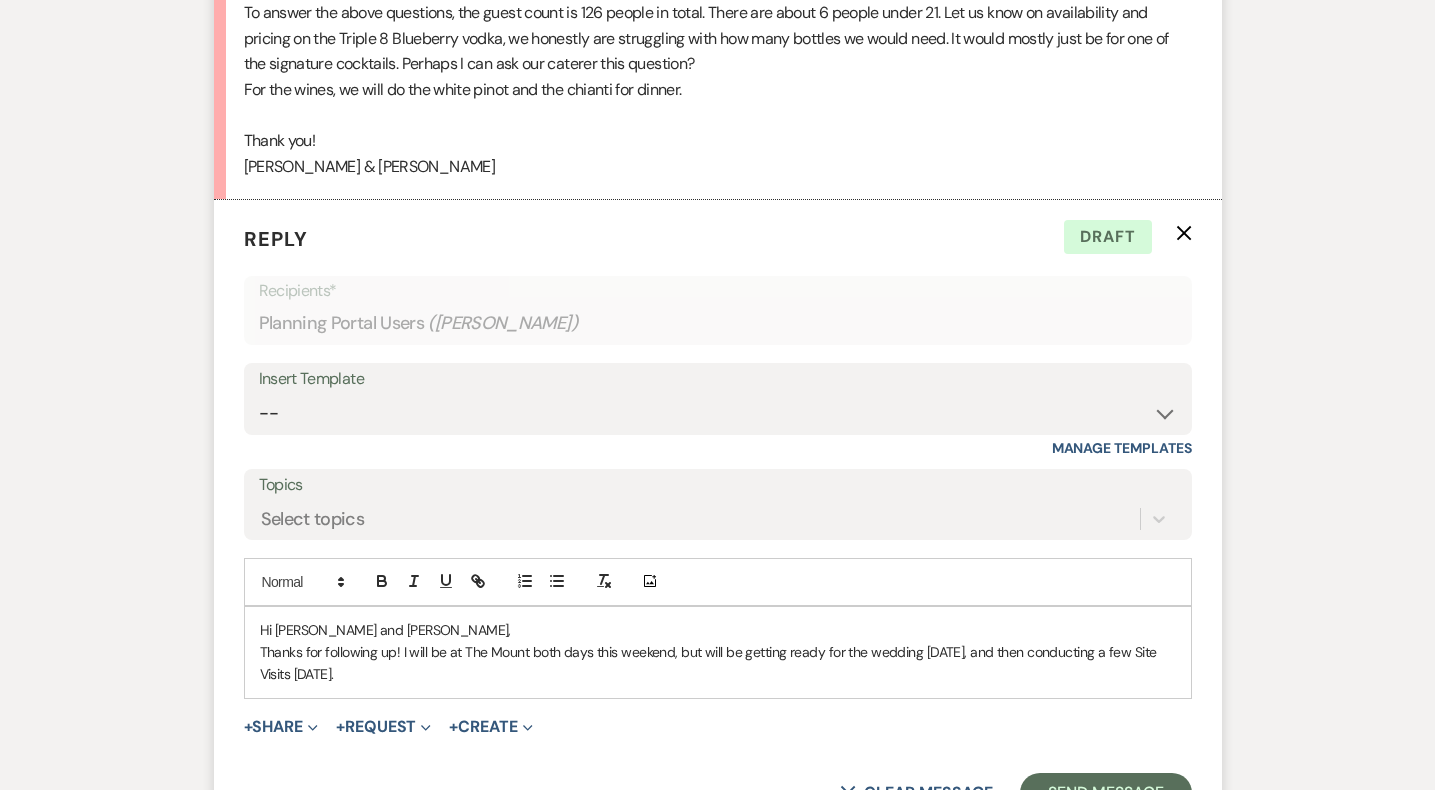
scroll to position [1739, 0]
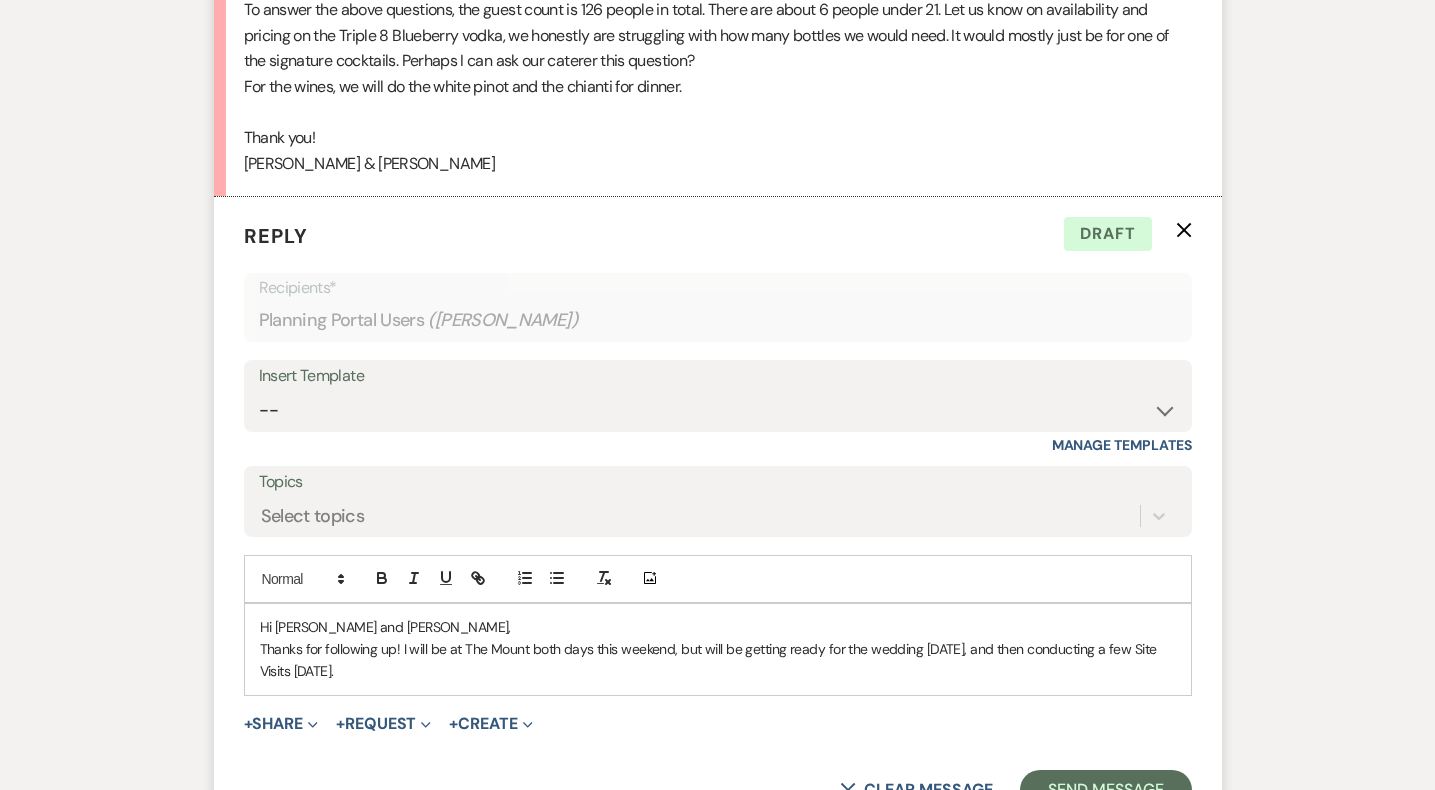
drag, startPoint x: 401, startPoint y: 649, endPoint x: 519, endPoint y: 701, distance: 128.9
click at [519, 701] on form "Reply X Draft Recipients* Planning Portal Users ( [PERSON_NAME] ) Insert Templa…" at bounding box center [718, 515] width 1008 height 637
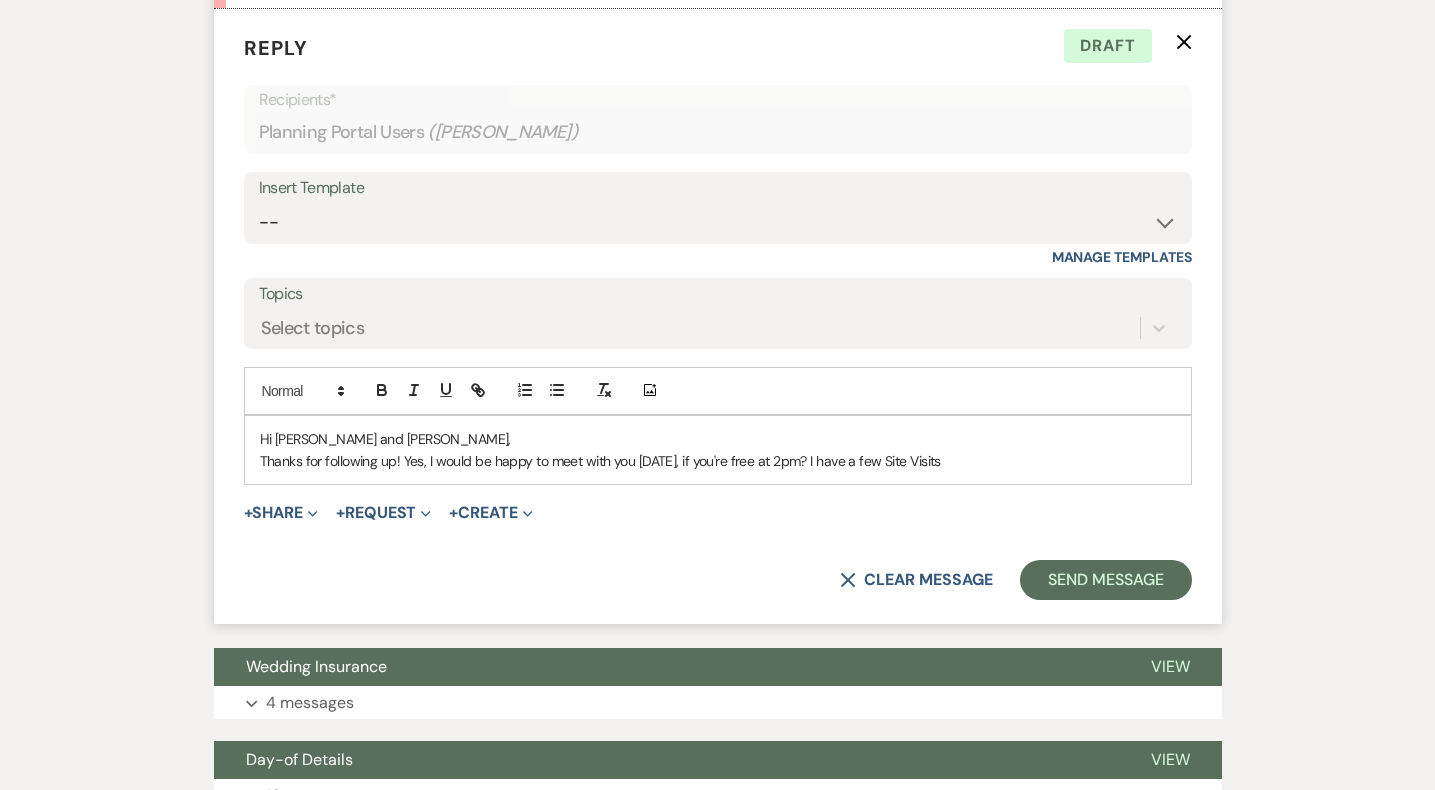
scroll to position [1926, 0]
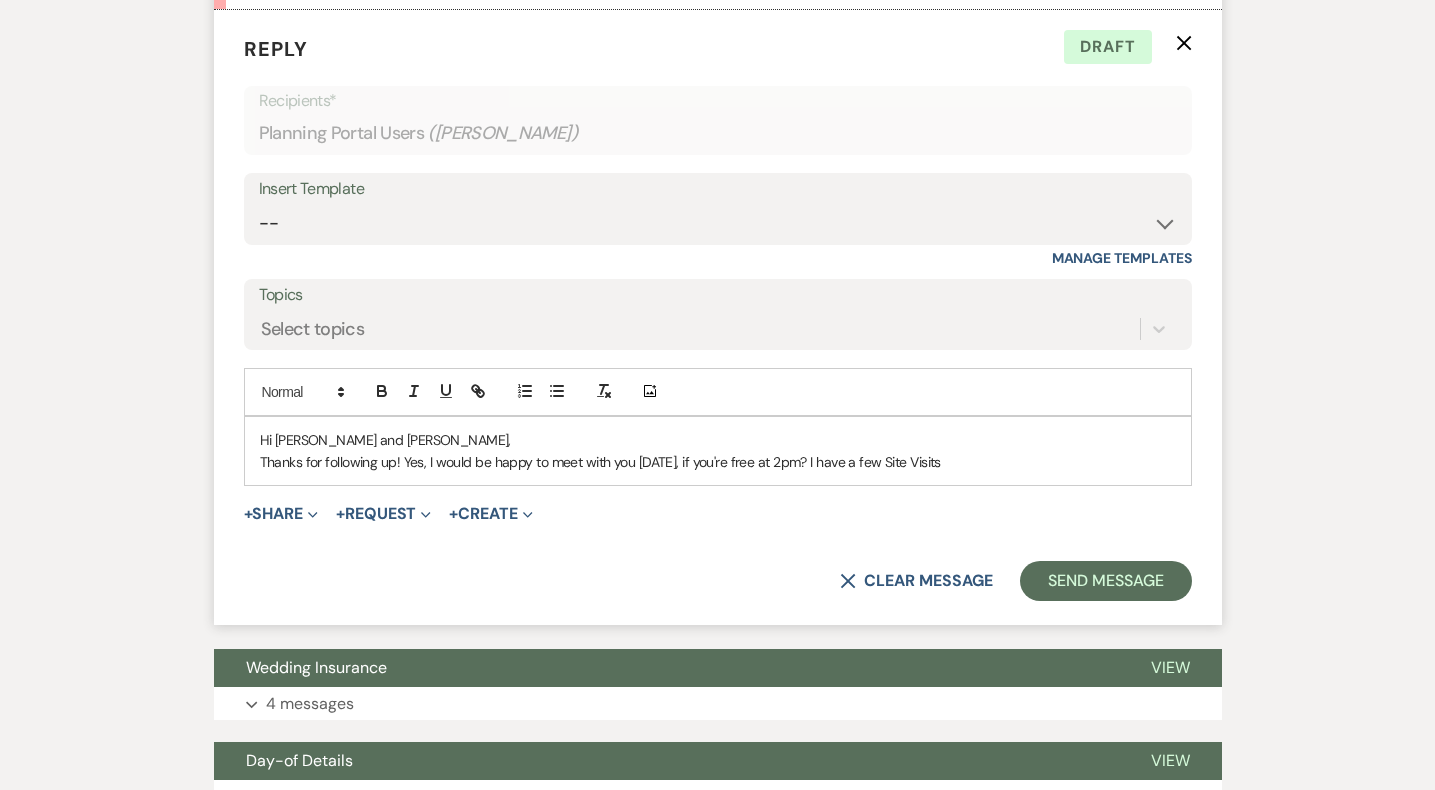
click at [970, 460] on p "Thanks for following up! Yes, I would be happy to meet with you [DATE], if you'…" at bounding box center [718, 462] width 916 height 22
click at [886, 454] on p "Thanks for following up! Yes, I would be happy to meet with you [DATE], if you'…" at bounding box center [718, 462] width 916 height 22
click at [1085, 460] on p "Thanks for following up! Yes, I would be happy to meet with you [DATE], if you'…" at bounding box center [718, 462] width 916 height 22
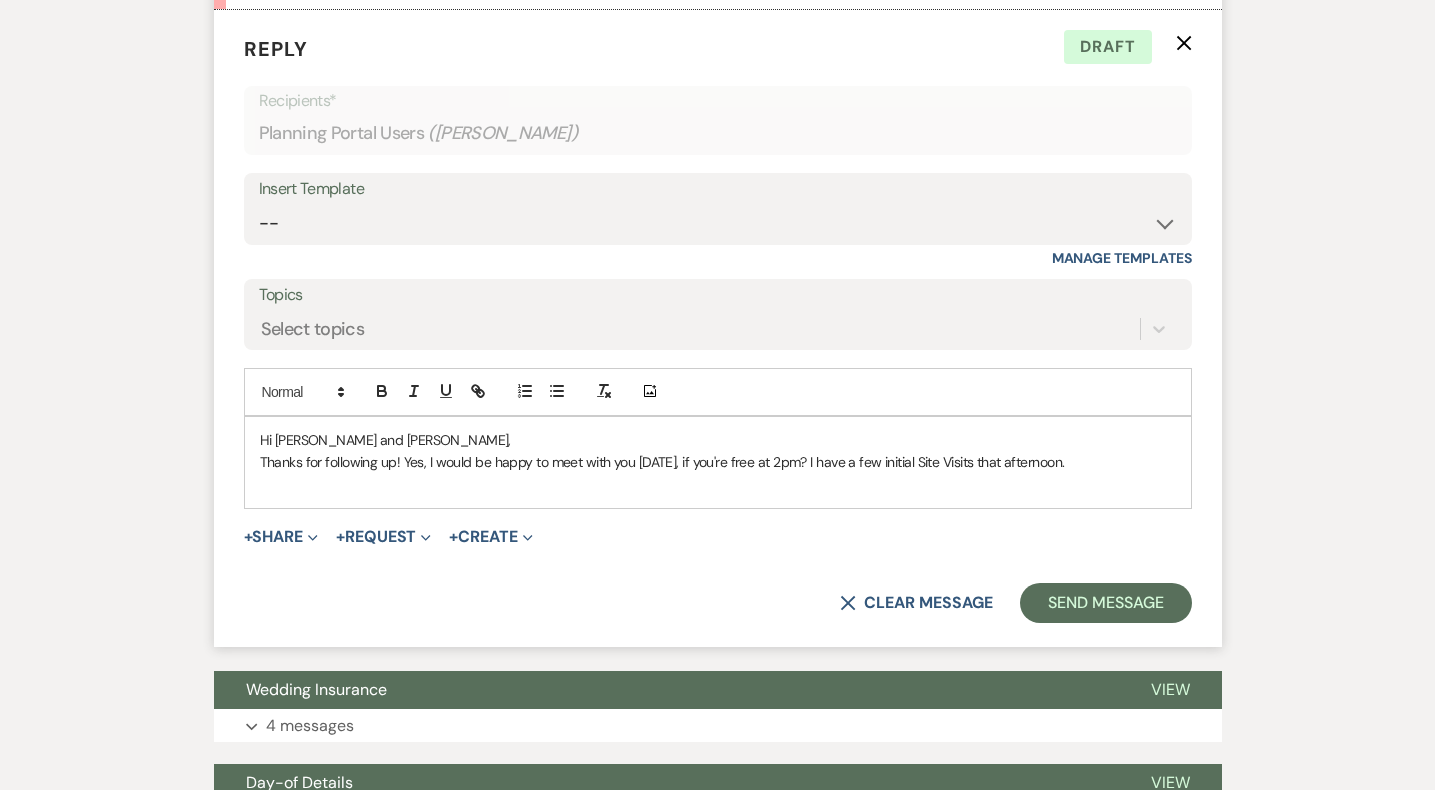
click at [1092, 452] on p "Thanks for following up! Yes, I would be happy to meet with you [DATE], if you'…" at bounding box center [718, 462] width 916 height 22
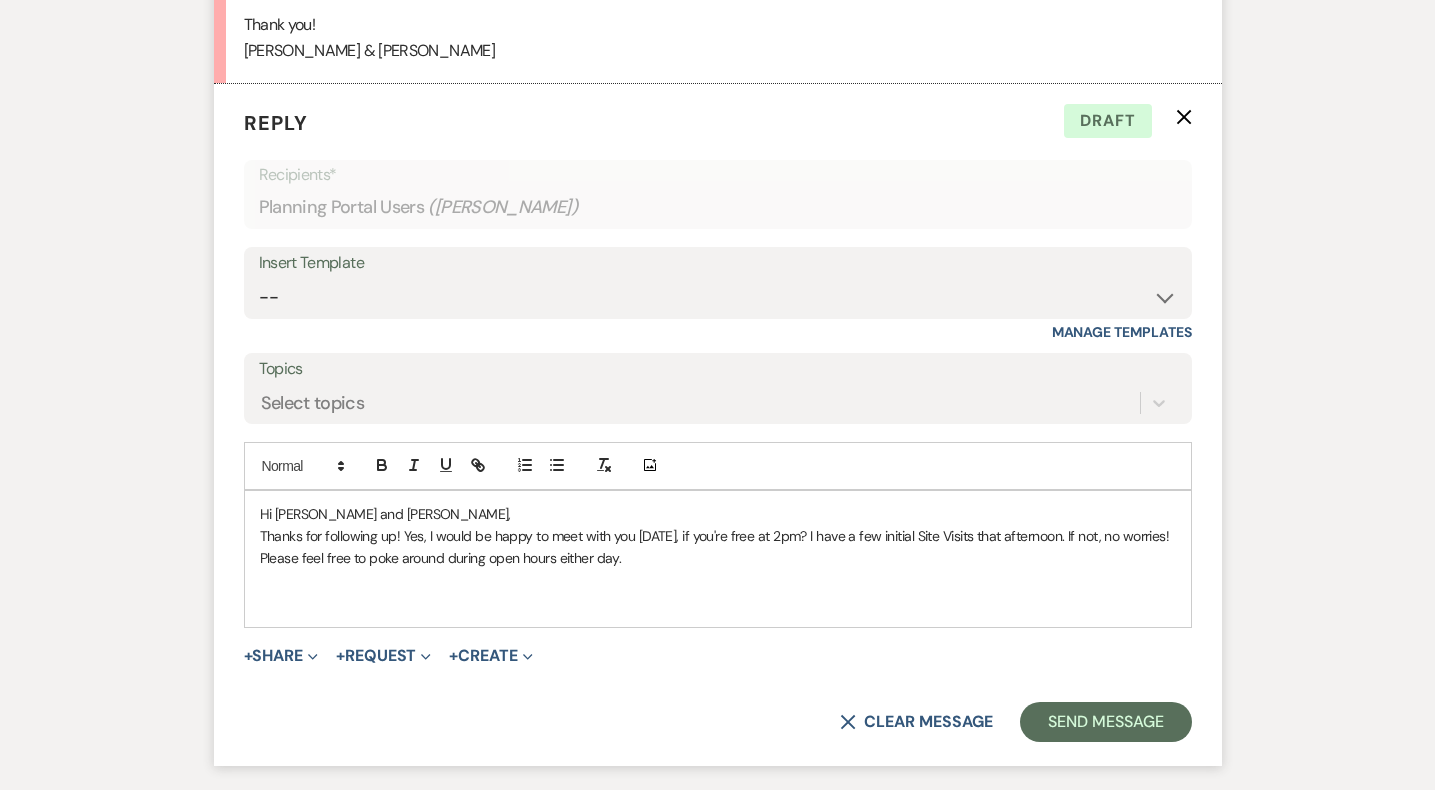
scroll to position [1855, 0]
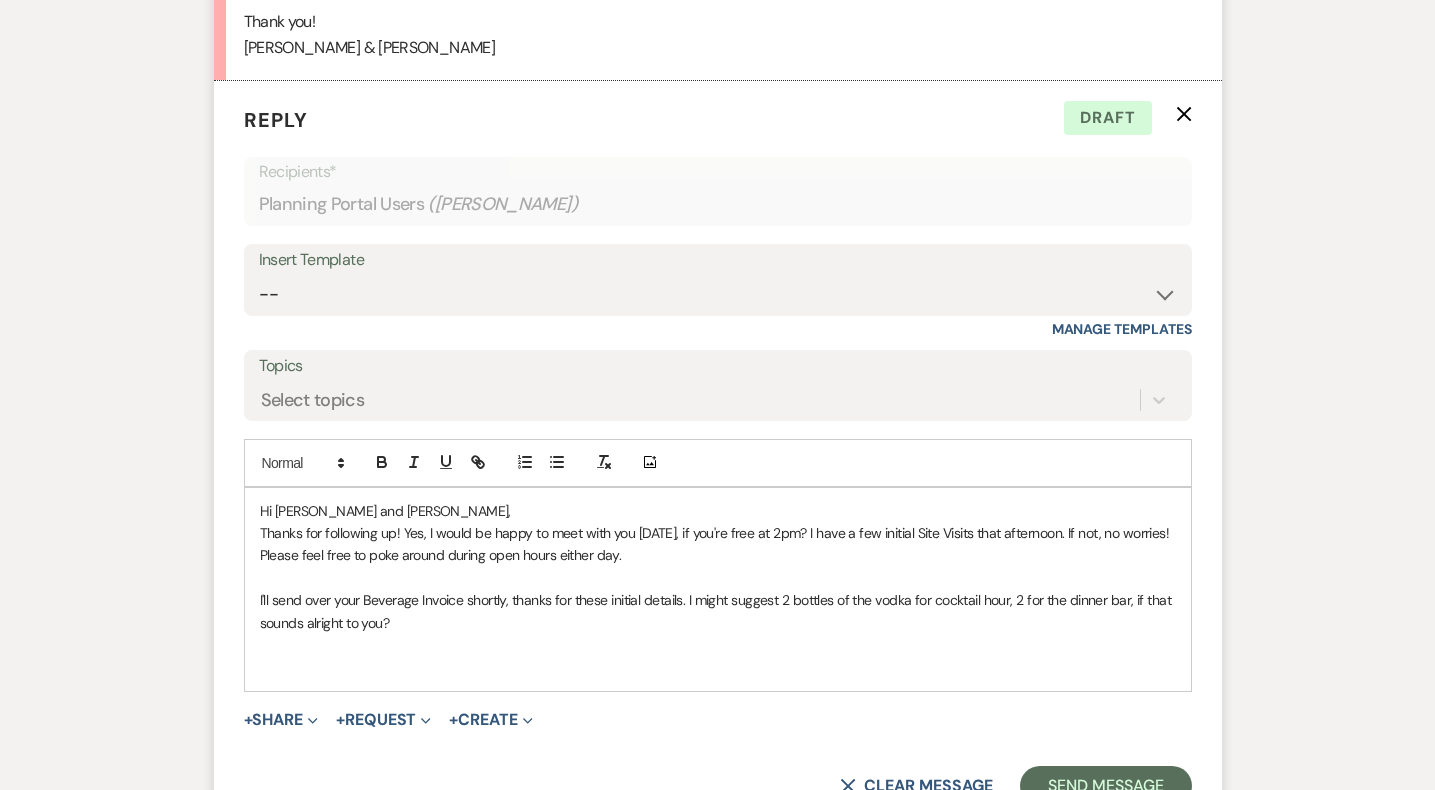
click at [619, 602] on p "I'll send over your Beverage Invoice shortly, thanks for these initial details.…" at bounding box center [718, 611] width 916 height 45
click at [712, 618] on p "I'll send over your Beverage Invoice shortly, thanks for these additional detai…" at bounding box center [718, 611] width 916 height 45
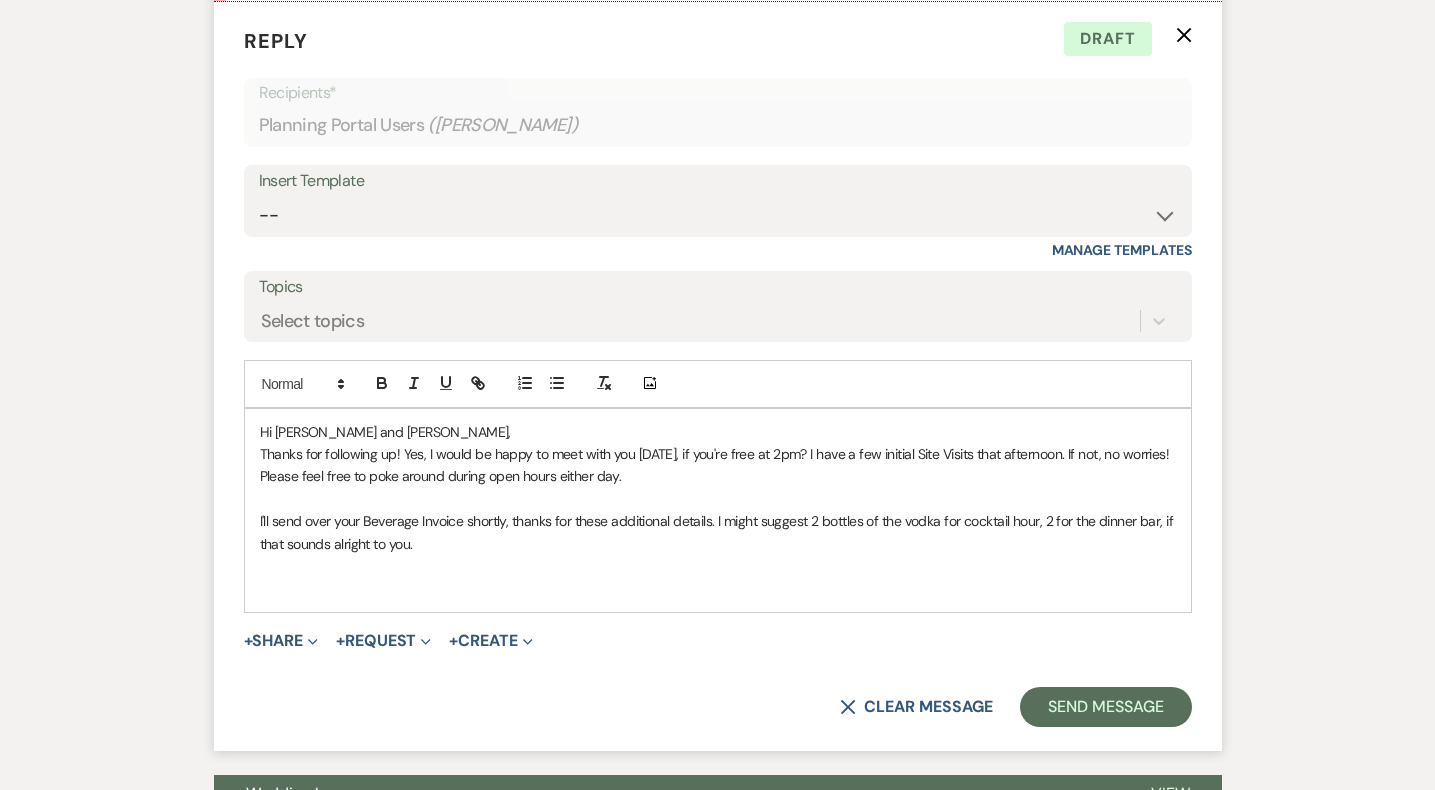
scroll to position [1940, 0]
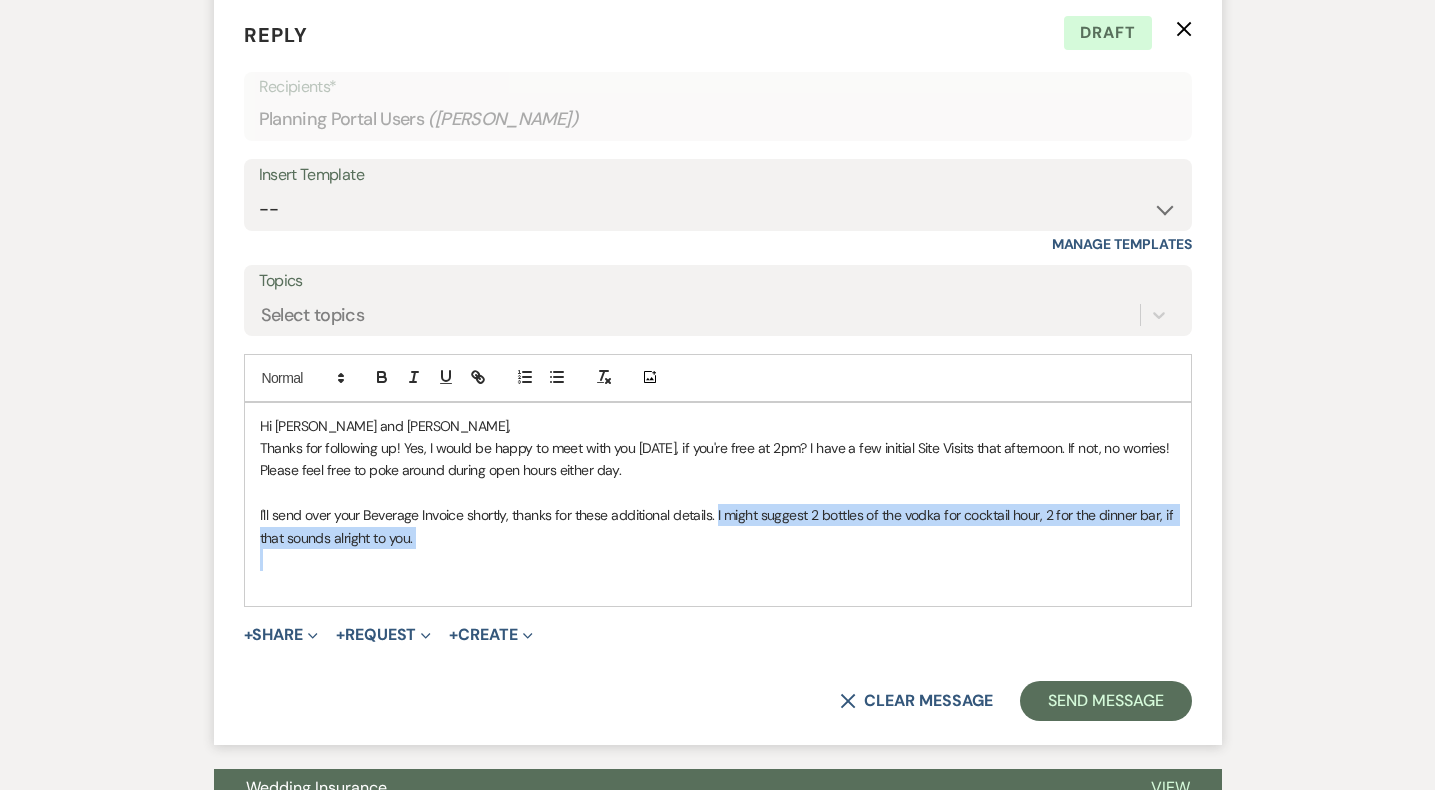
drag, startPoint x: 717, startPoint y: 514, endPoint x: 799, endPoint y: 558, distance: 93.0
click at [800, 559] on div "Hi [PERSON_NAME] and [PERSON_NAME], Thanks for following up! Yes, I would be ha…" at bounding box center [718, 504] width 946 height 203
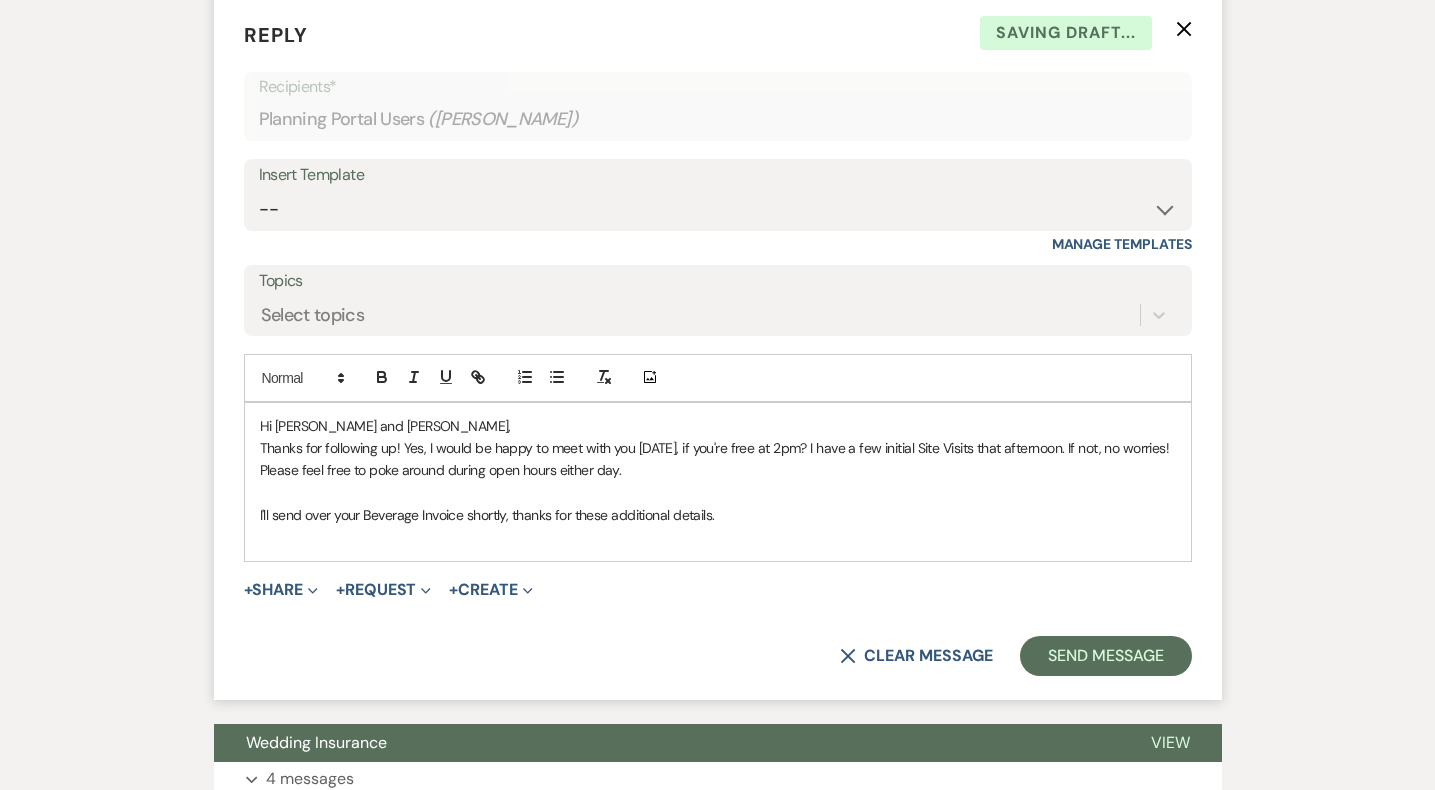
scroll to position [1949, 0]
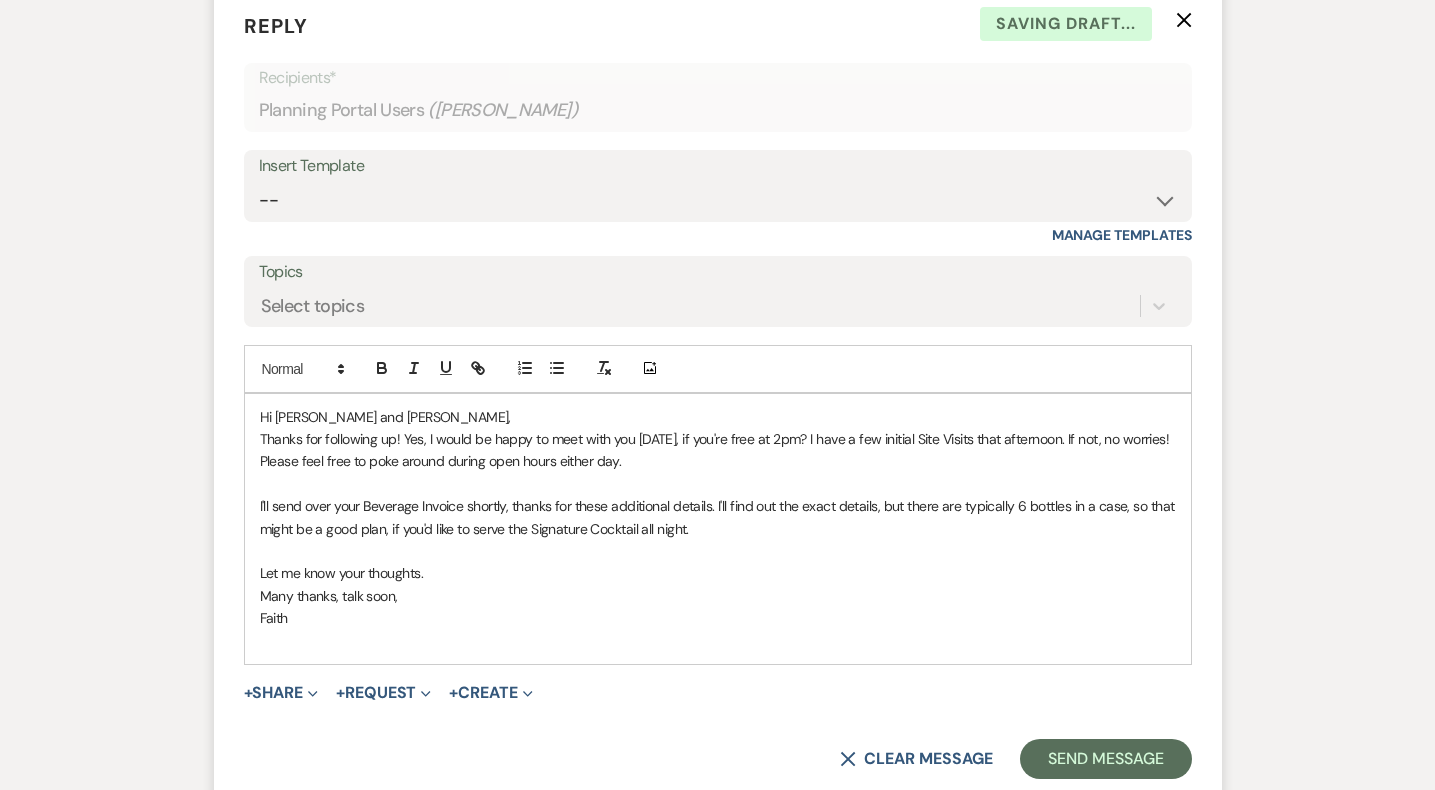
click at [1180, 584] on div "Hi [PERSON_NAME] and [PERSON_NAME], Thanks for following up! Yes, I would be ha…" at bounding box center [718, 529] width 946 height 270
click at [1095, 566] on p "Let me know your thoughts." at bounding box center [718, 573] width 916 height 22
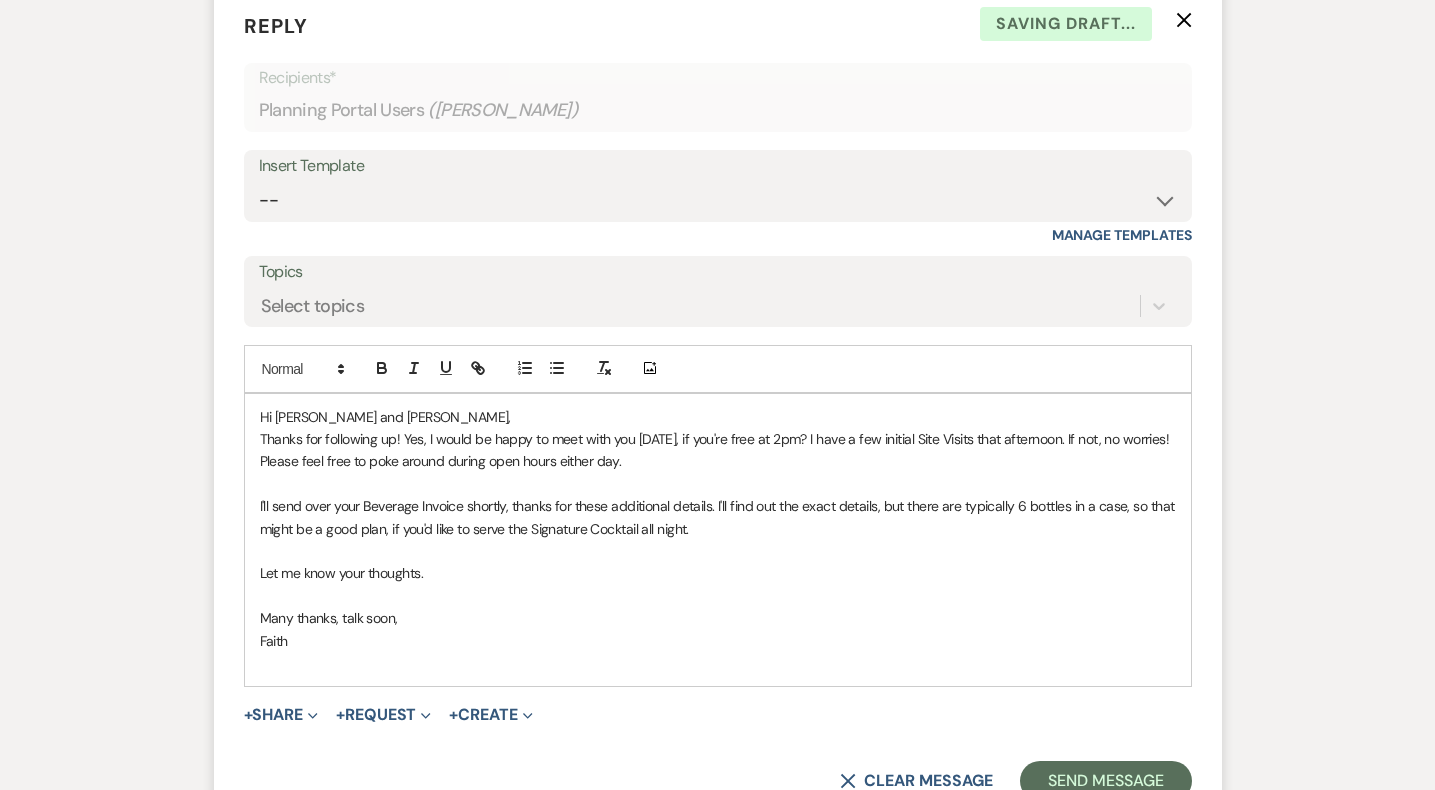
click at [252, 574] on div "Hi [PERSON_NAME] and [PERSON_NAME], Thanks for following up! Yes, I would be ha…" at bounding box center [718, 540] width 946 height 293
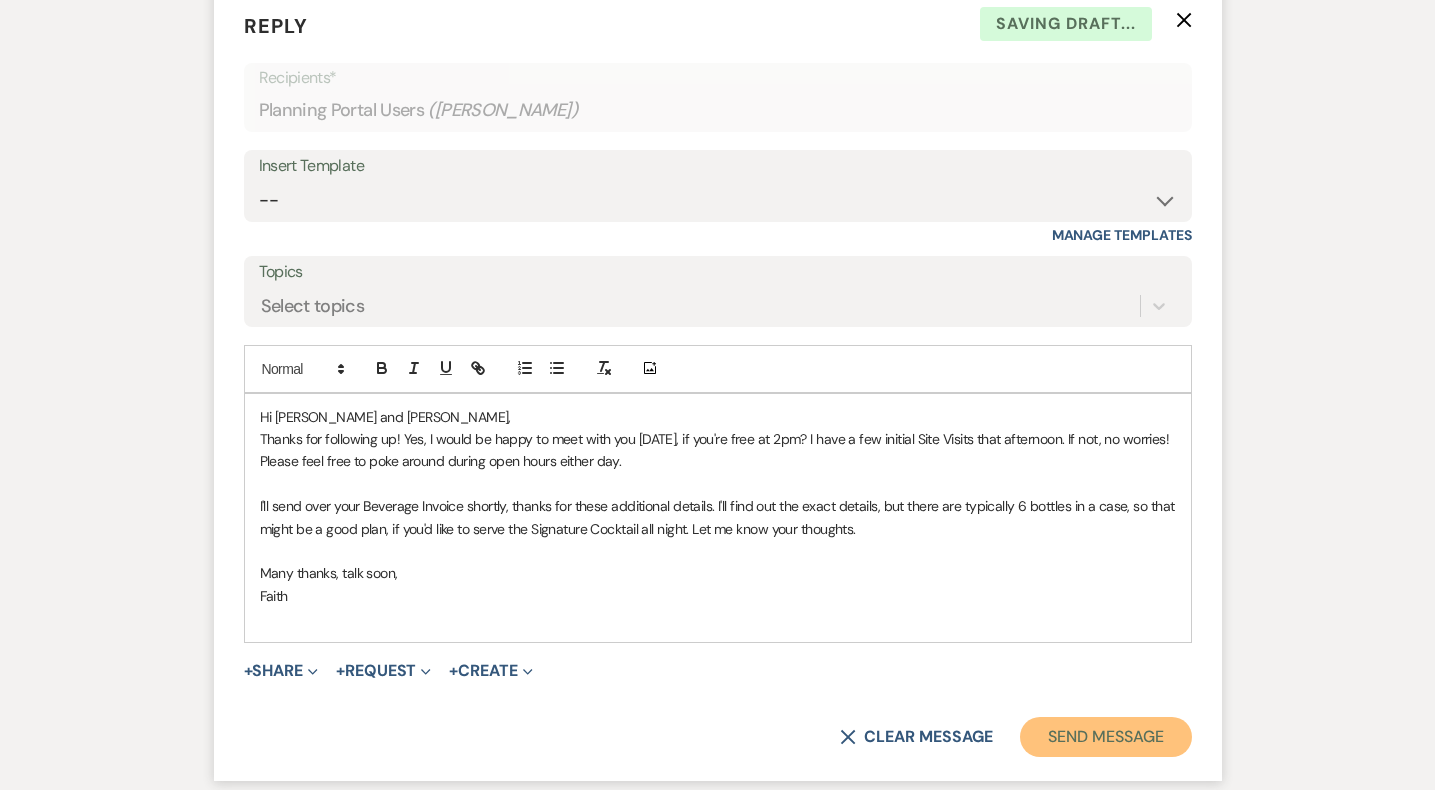
click at [1075, 734] on button "Send Message" at bounding box center [1105, 737] width 171 height 40
